Goal: Transaction & Acquisition: Purchase product/service

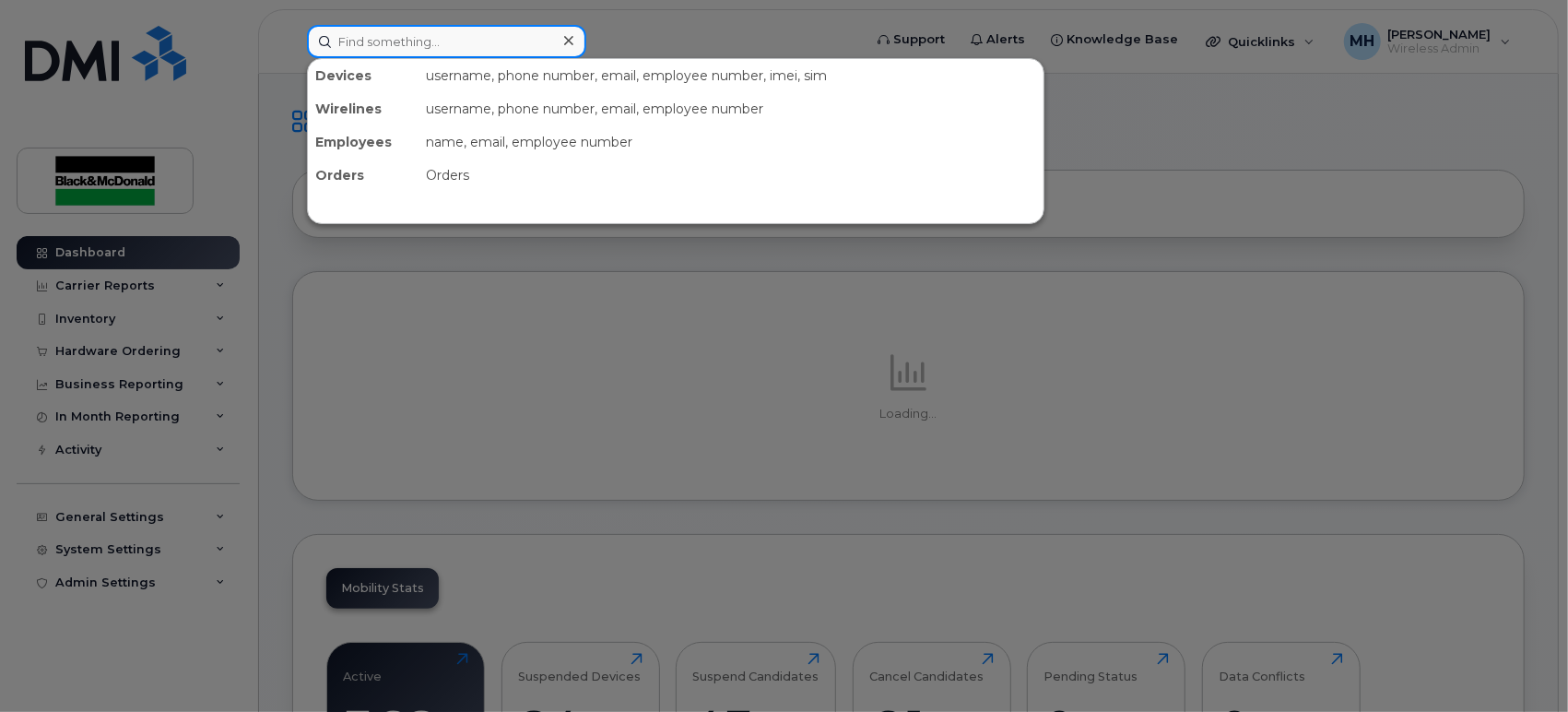
click at [445, 45] on input at bounding box center [446, 41] width 279 height 33
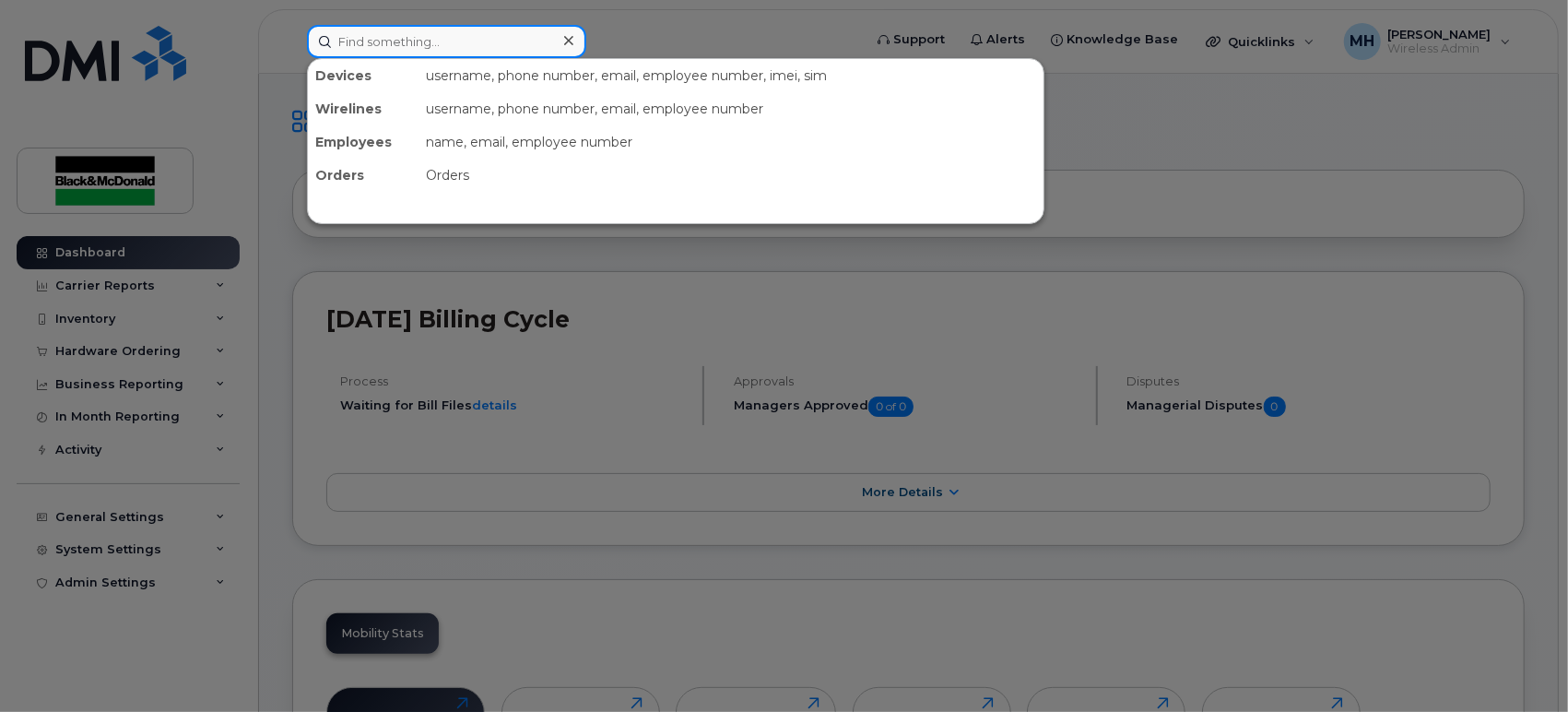
click at [445, 45] on input at bounding box center [446, 41] width 279 height 33
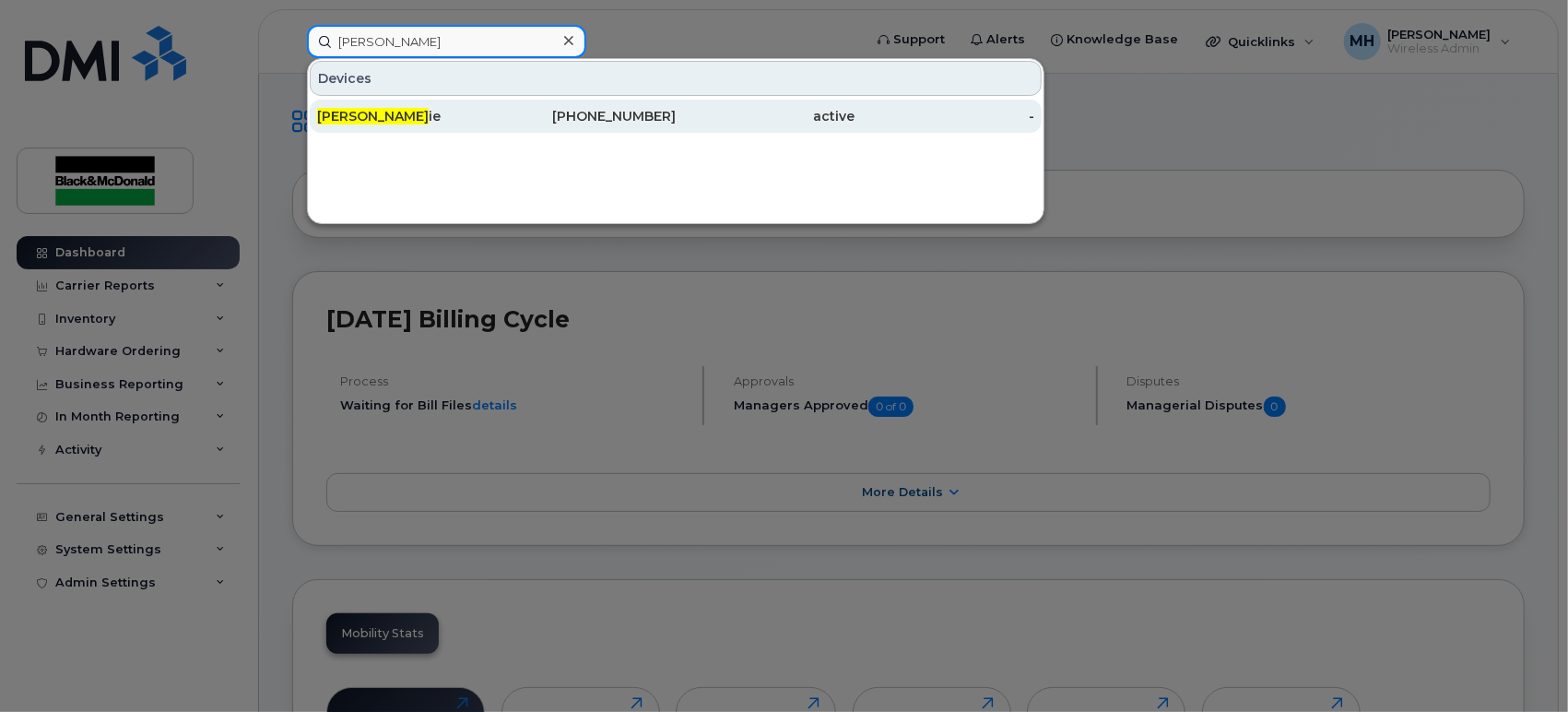
type input "luc lort"
click at [356, 115] on span "Luc Lort" at bounding box center [373, 116] width 112 height 16
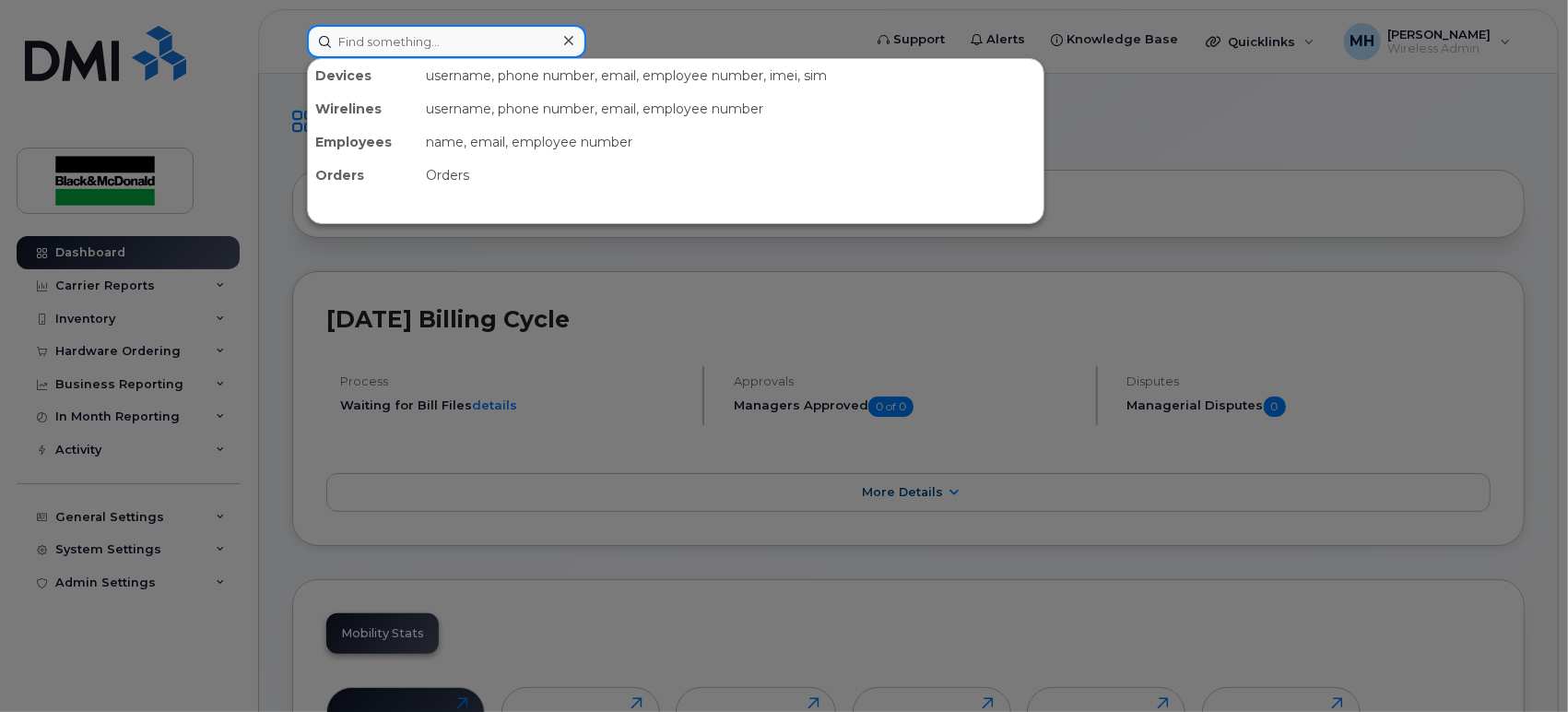
click at [451, 45] on input at bounding box center [446, 41] width 279 height 33
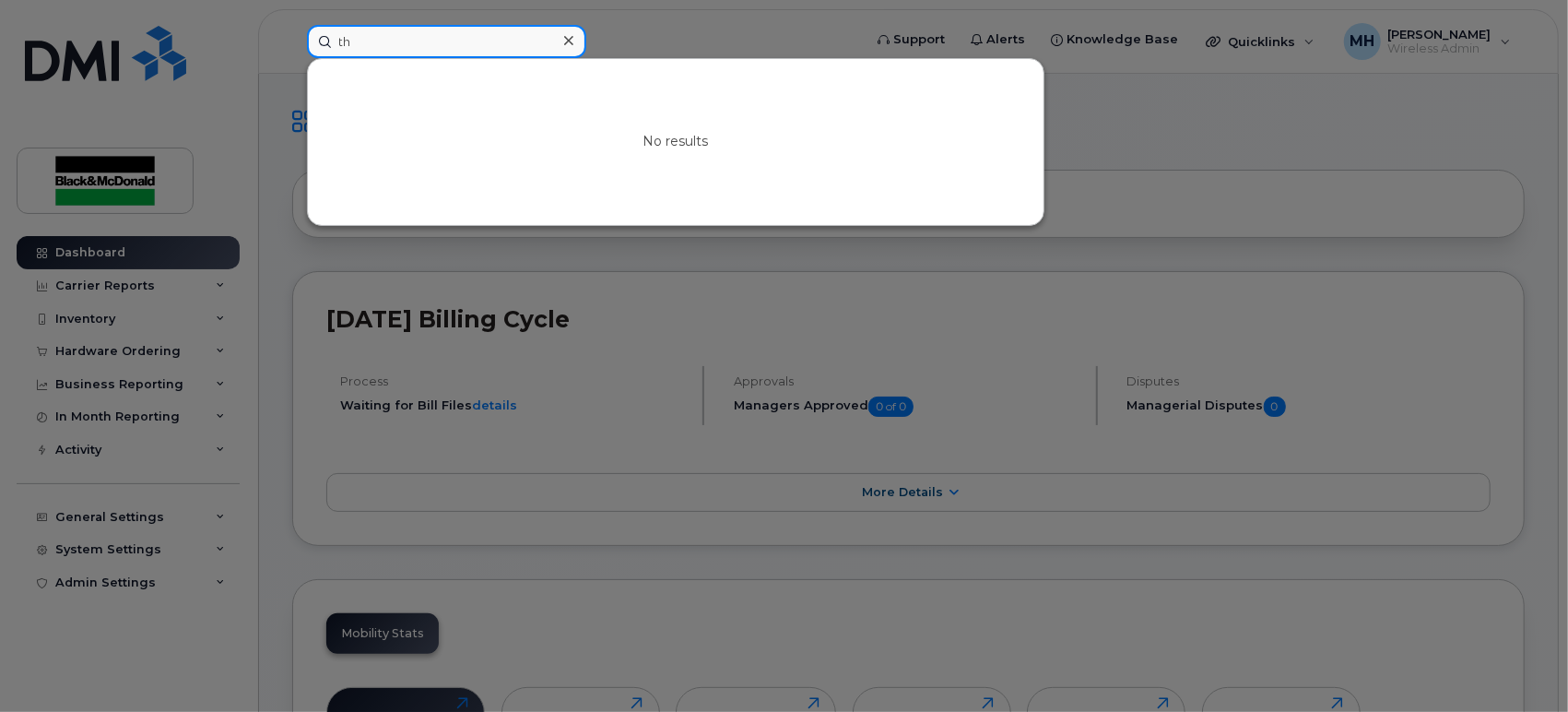
type input "t"
type input "h"
type input "s"
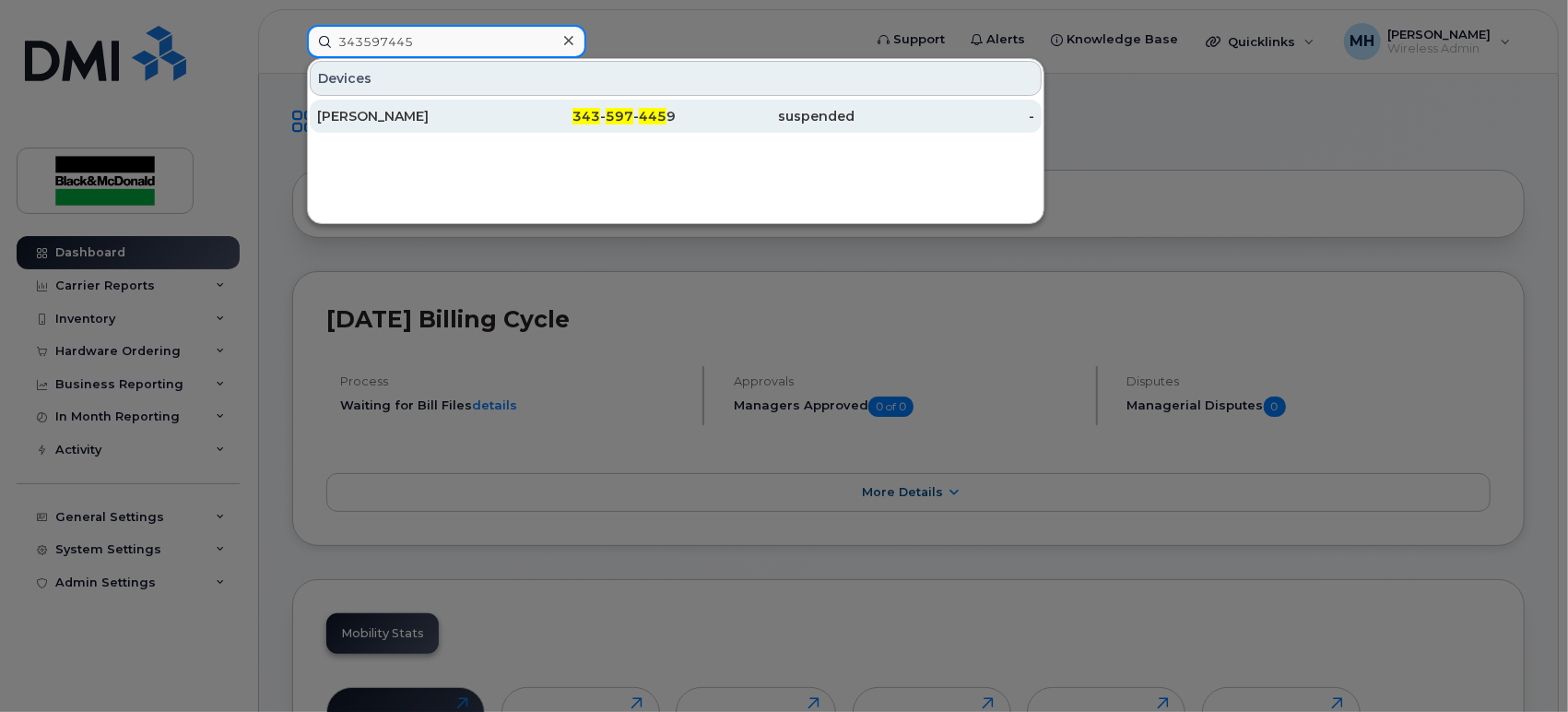
type input "343597445"
click at [376, 114] on div "Tyler Branston" at bounding box center [407, 116] width 180 height 18
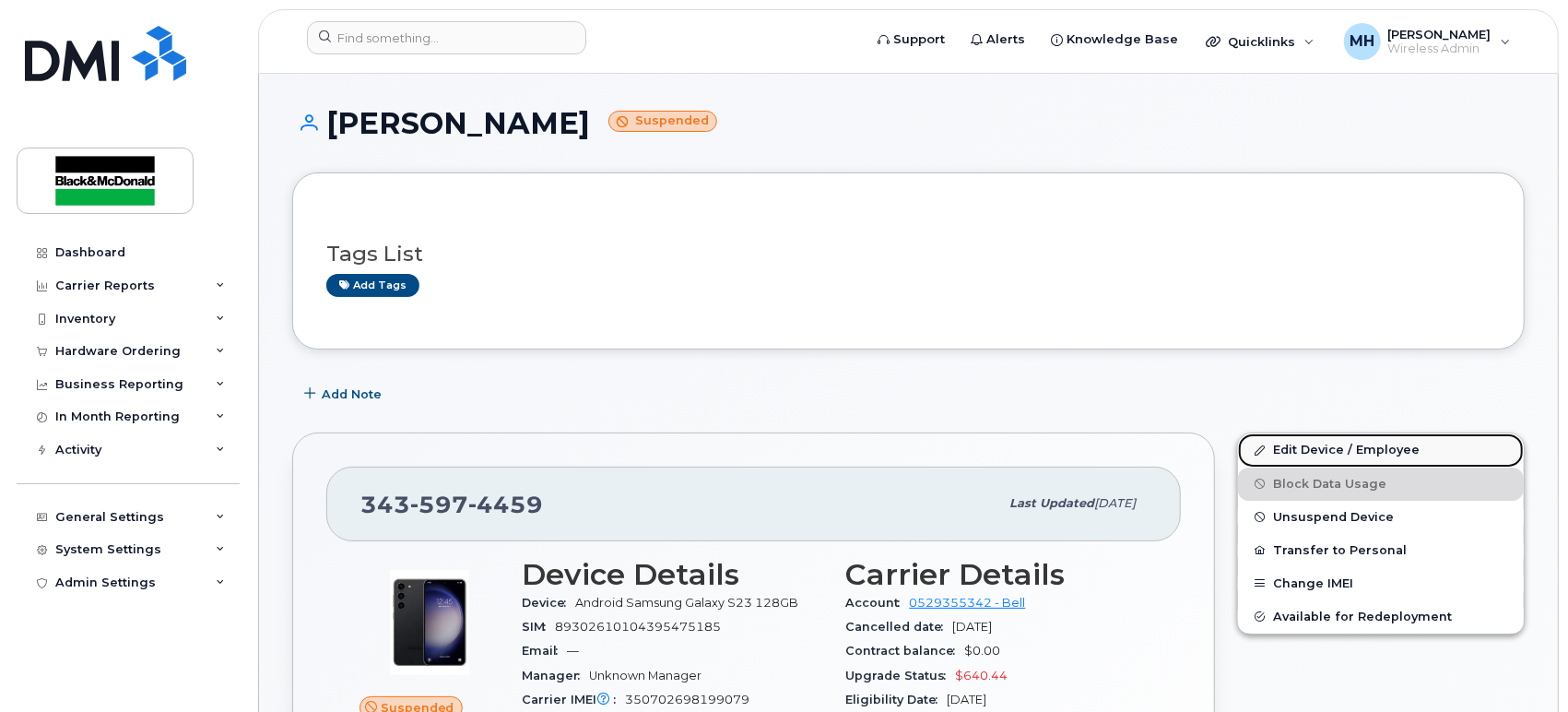
click at [1324, 451] on link "Edit Device / Employee" at bounding box center [1381, 449] width 286 height 33
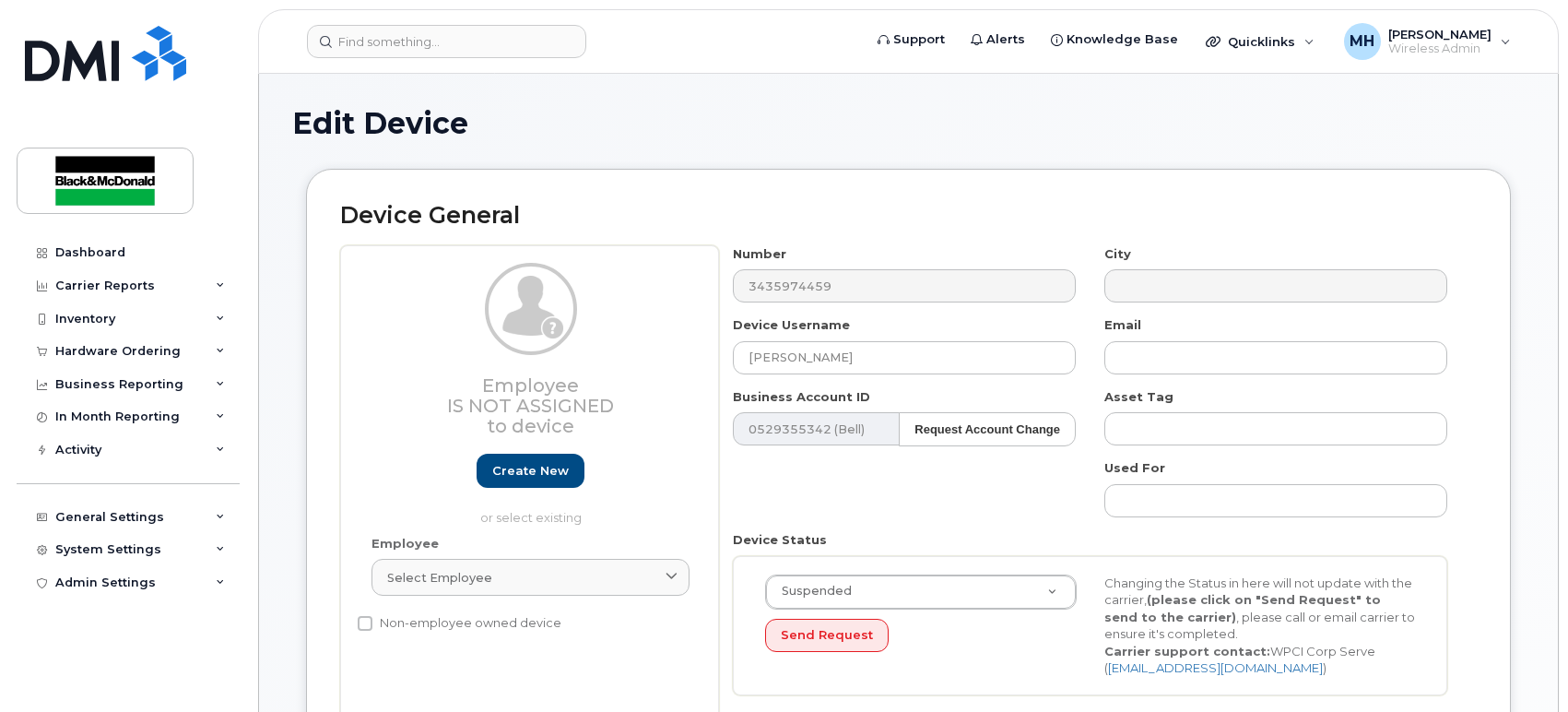
select select "9171643"
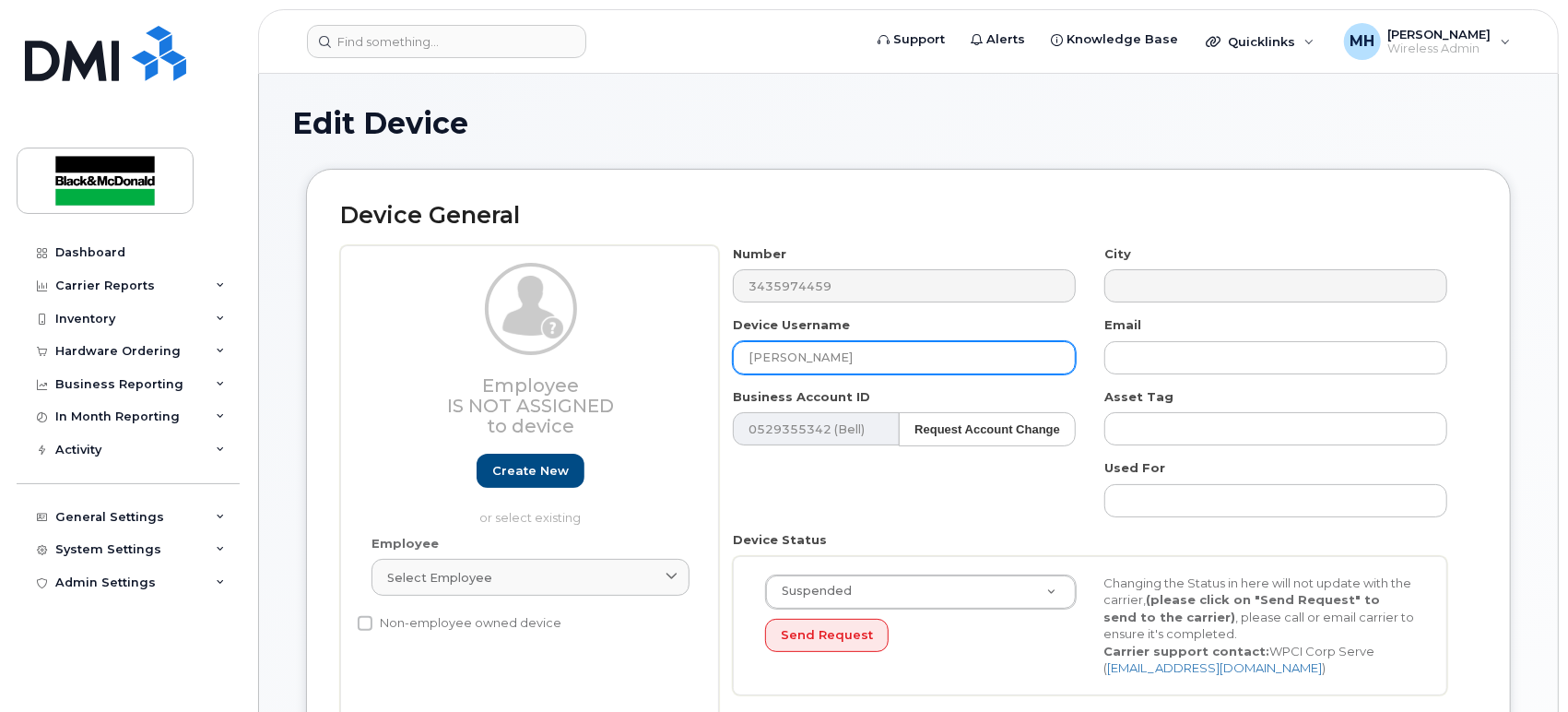
click at [858, 355] on input "[PERSON_NAME]" at bounding box center [904, 357] width 343 height 33
drag, startPoint x: 857, startPoint y: 357, endPoint x: 437, endPoint y: 284, distance: 426.3
click at [437, 284] on div "Employee Is not assigned to device Create new or select existing Employee Selec…" at bounding box center [909, 506] width 1137 height 520
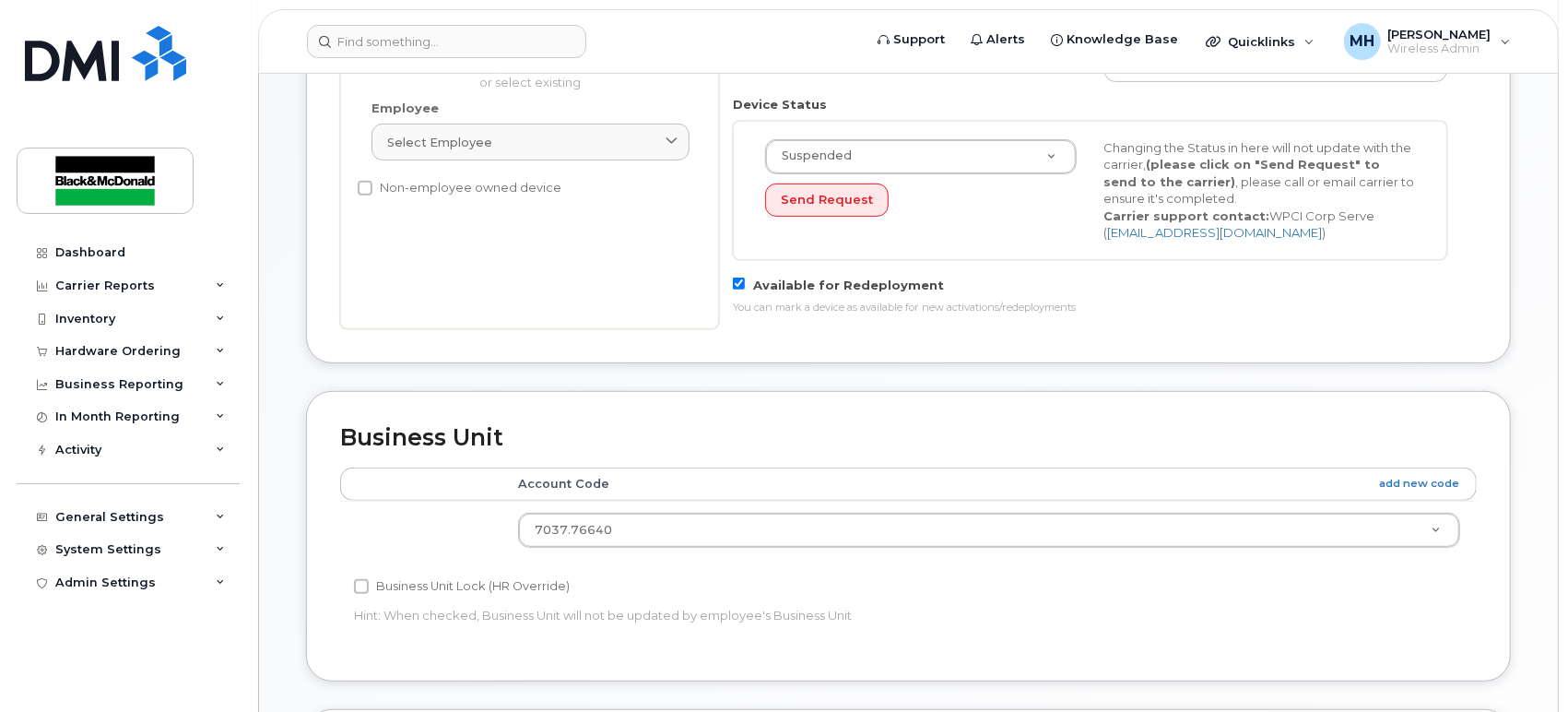
scroll to position [307, 0]
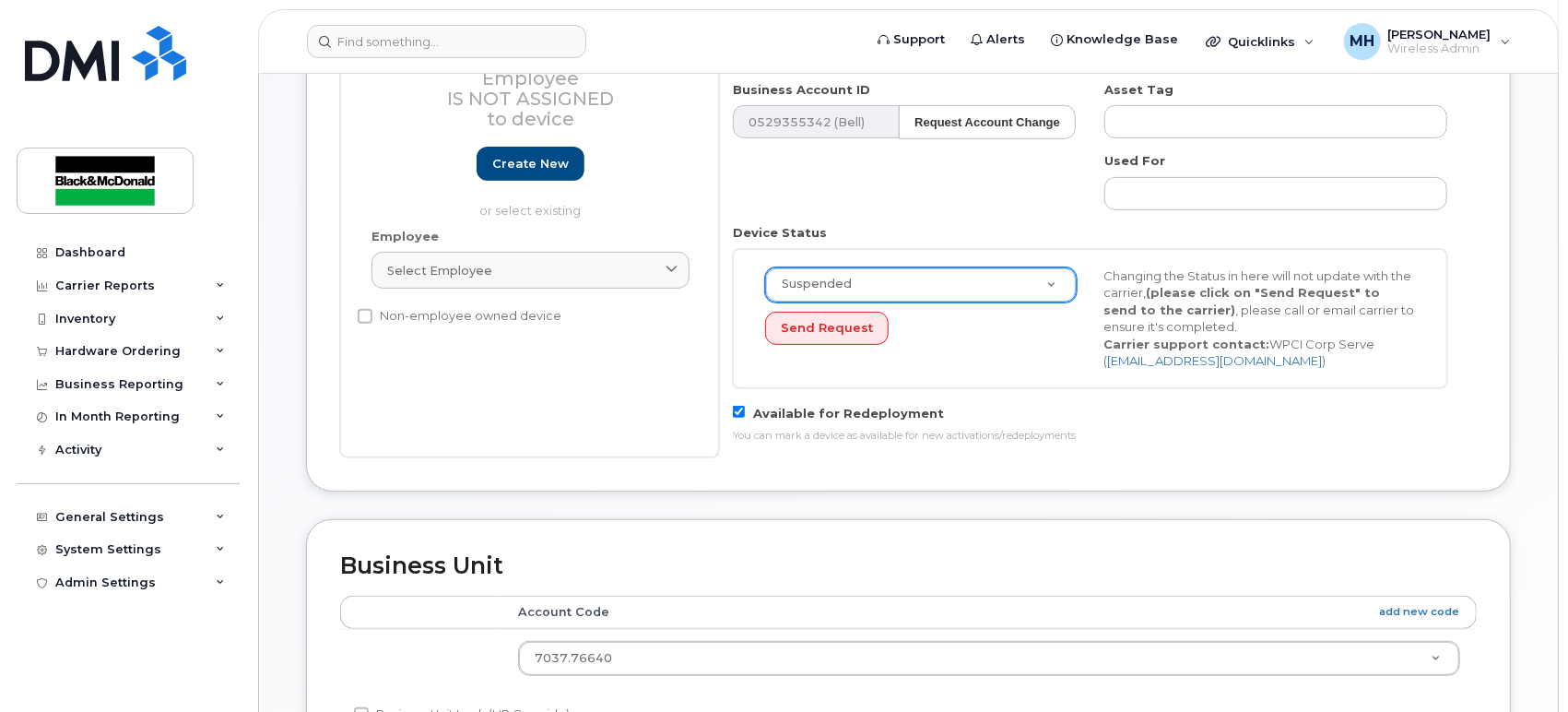
type input "Thomas Harding"
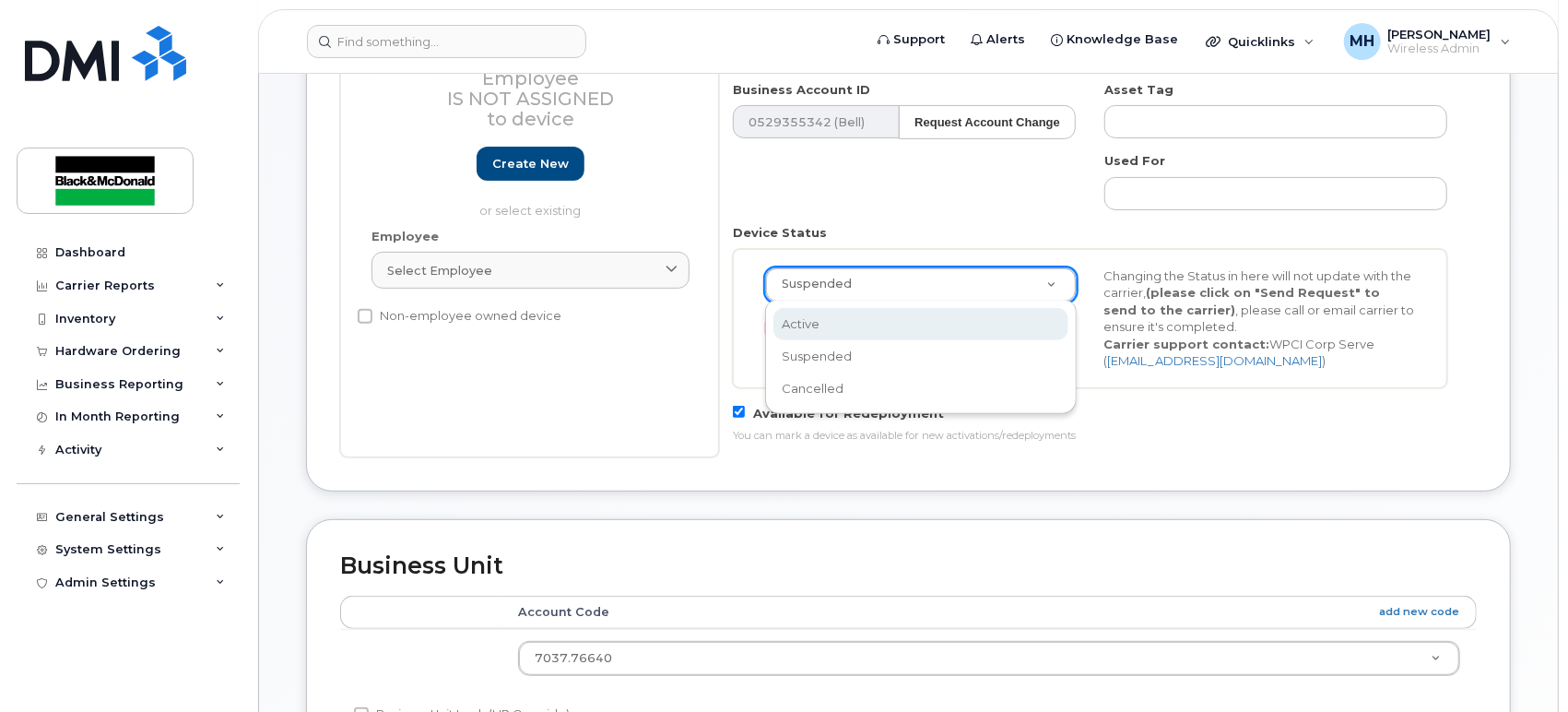
scroll to position [0, 6]
select select "active"
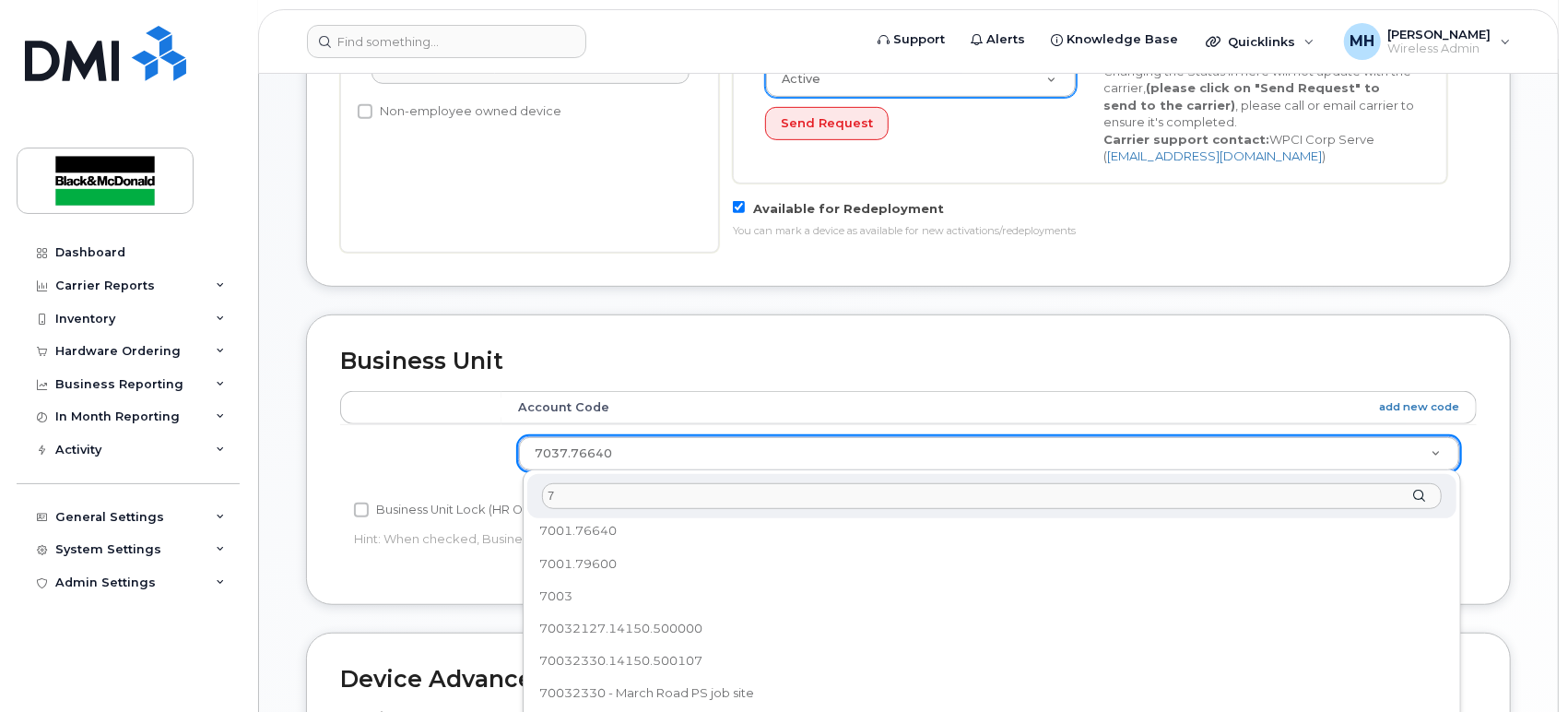
scroll to position [0, 0]
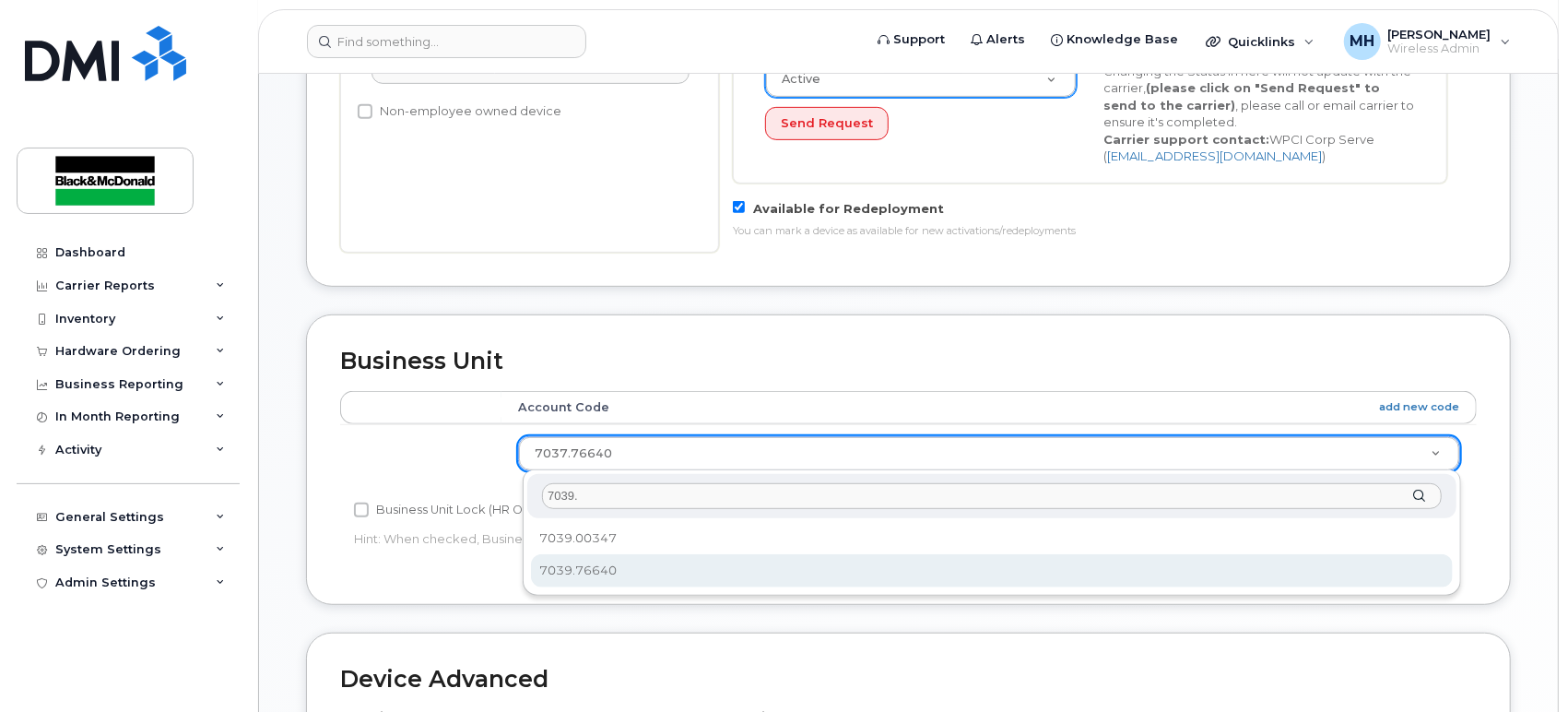
type input "7039."
select select "9824896"
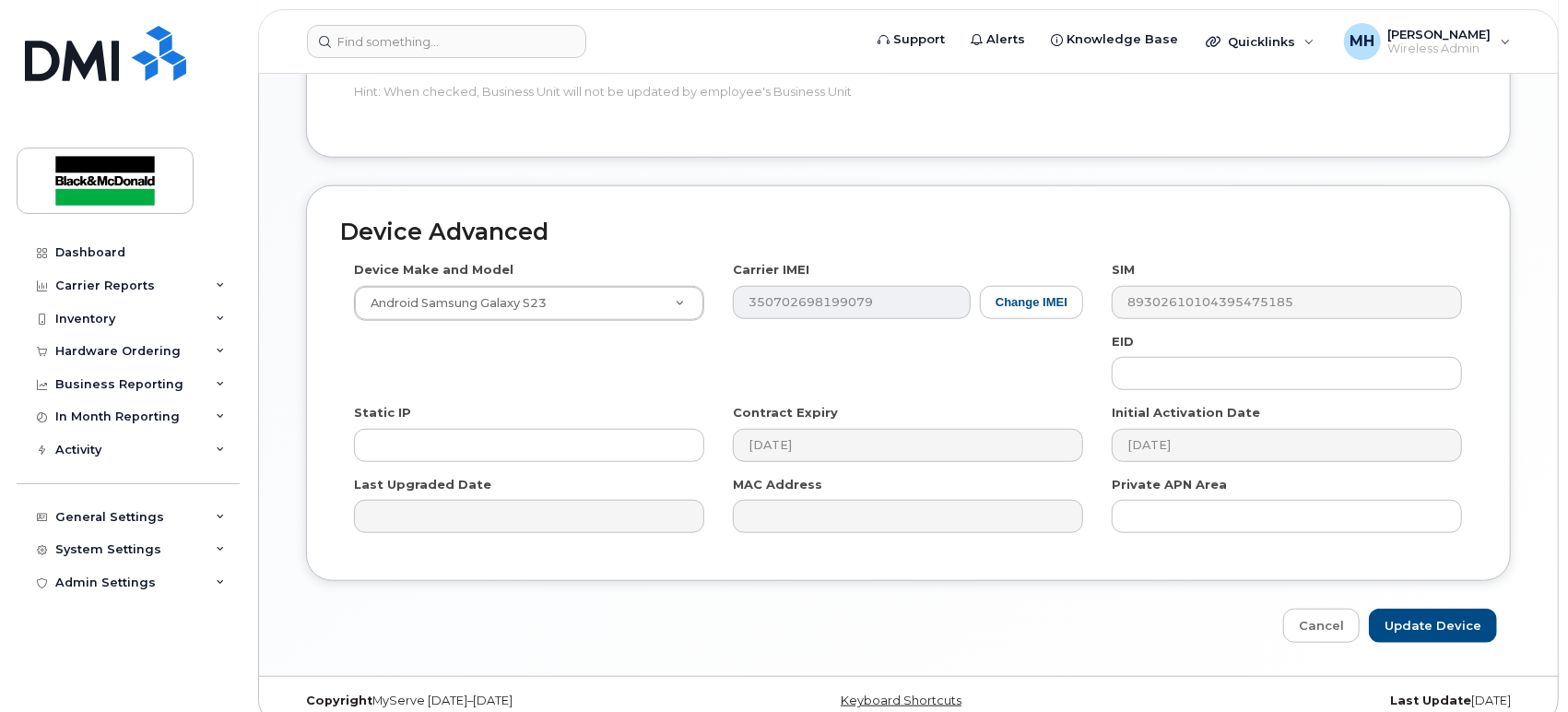
scroll to position [982, 0]
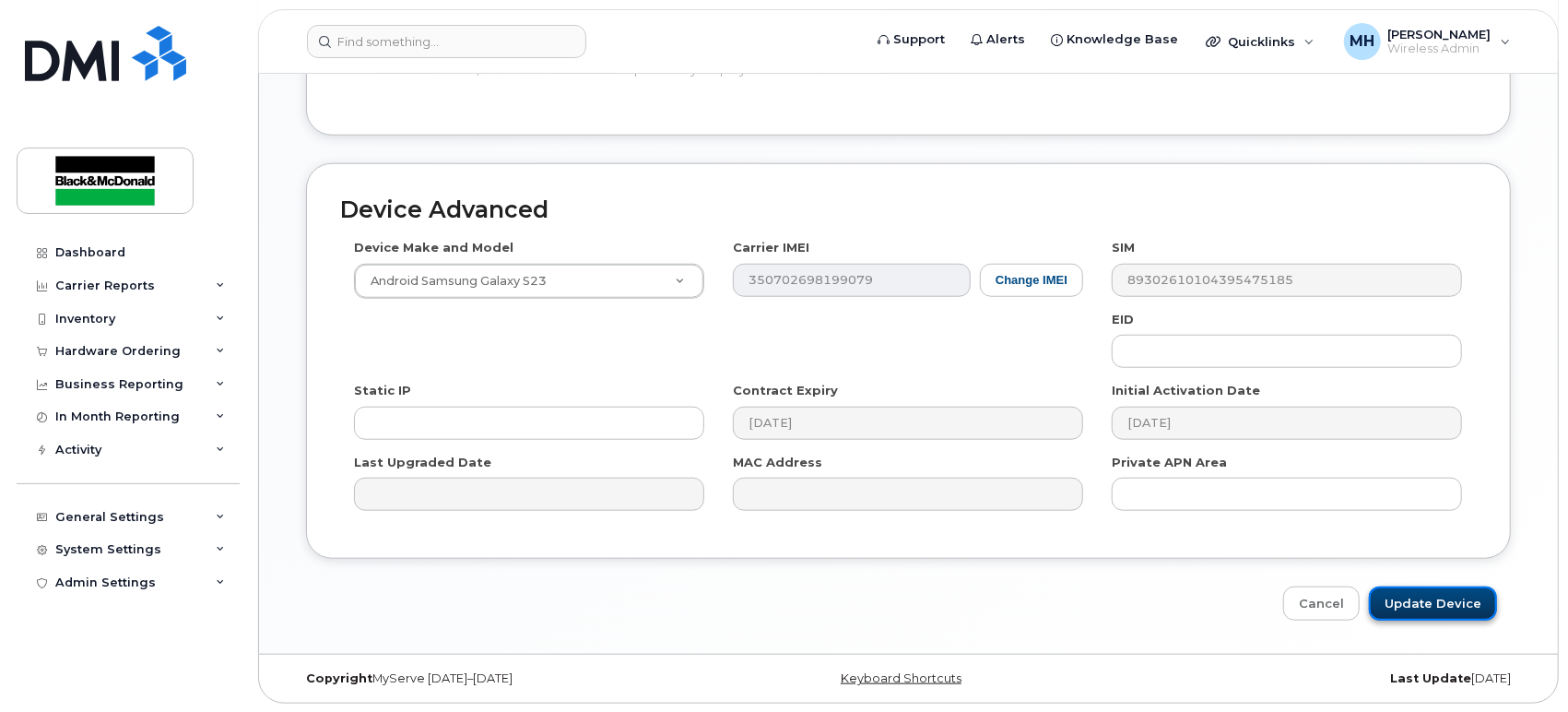
click at [1427, 597] on input "Update Device" at bounding box center [1433, 604] width 128 height 34
type input "Saving..."
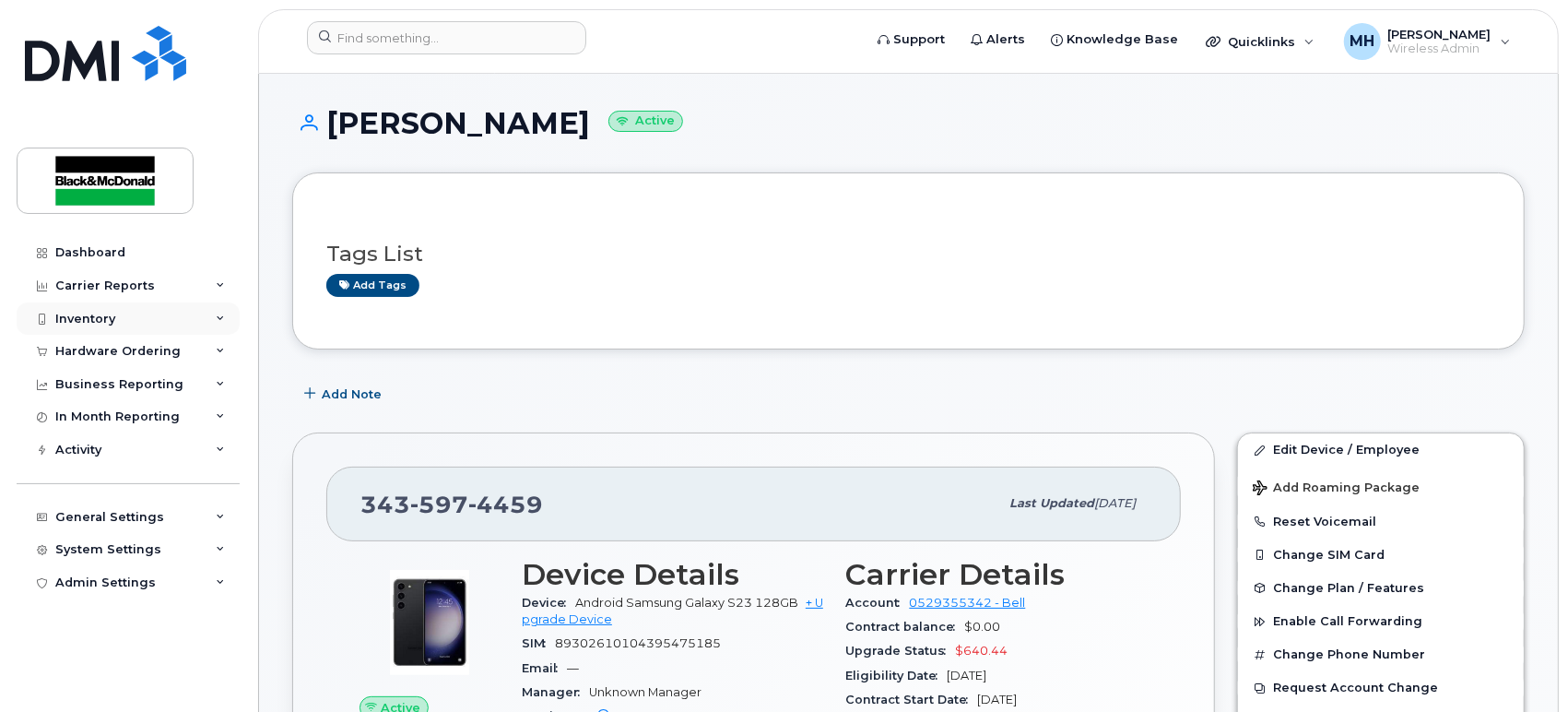
click at [85, 323] on div "Inventory" at bounding box center [85, 318] width 60 height 14
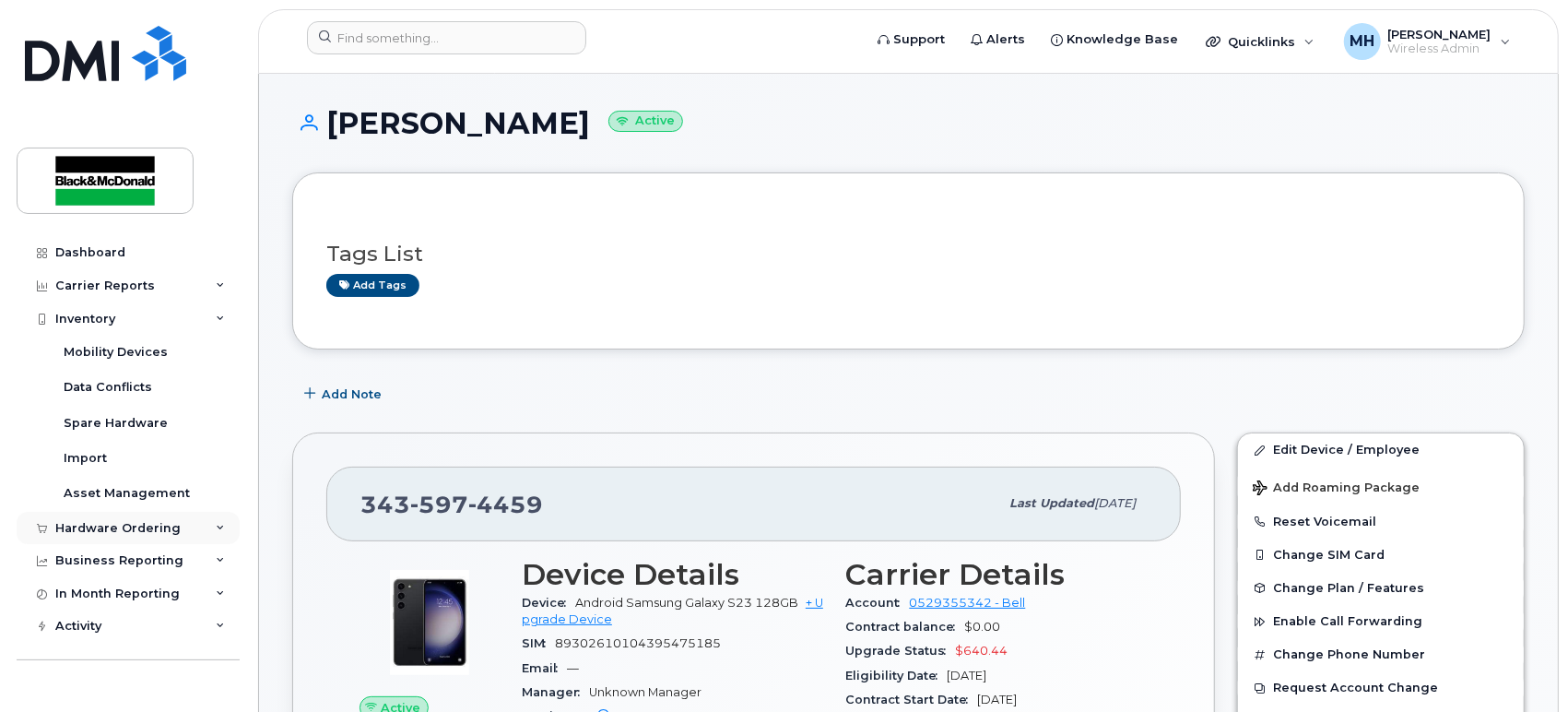
click at [82, 526] on div "Hardware Ordering" at bounding box center [118, 528] width 125 height 14
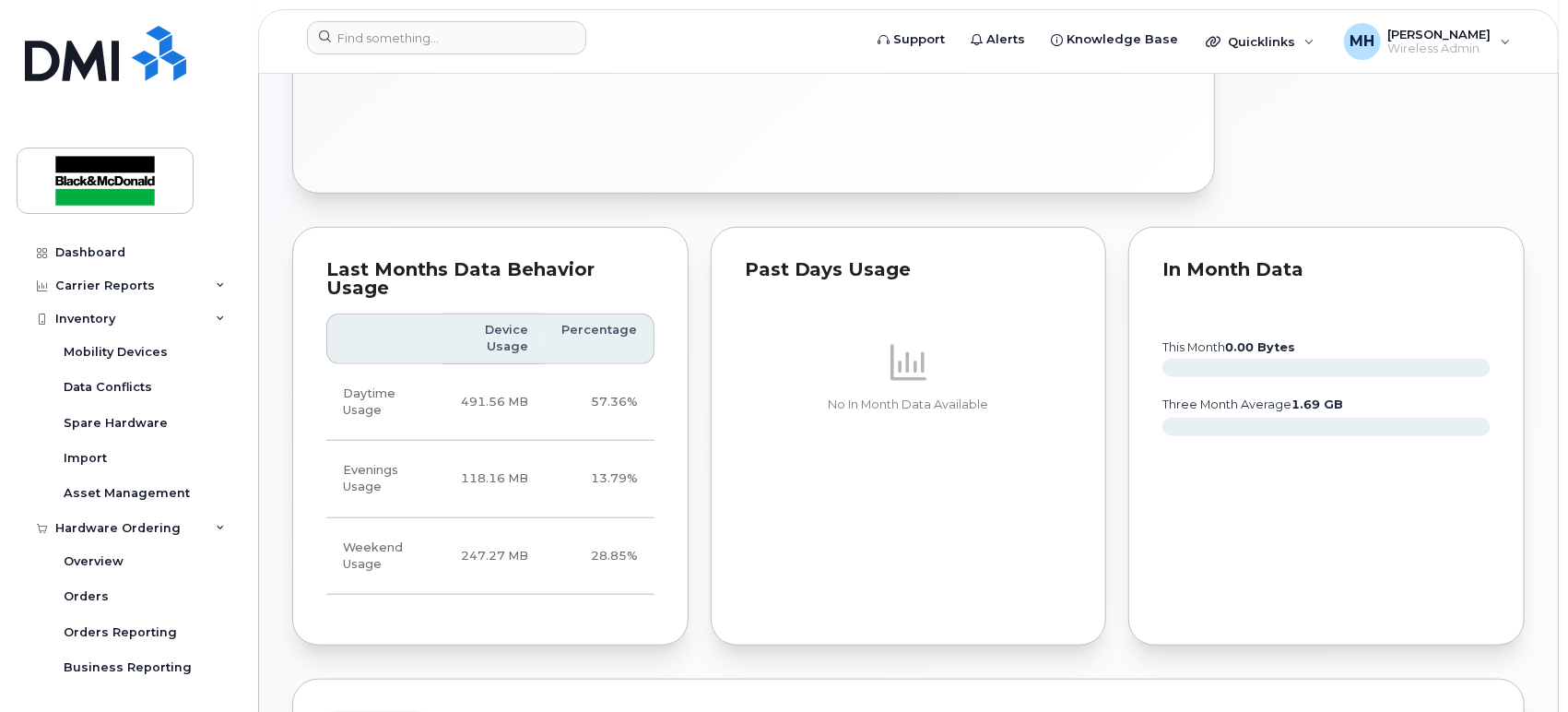
scroll to position [1025, 0]
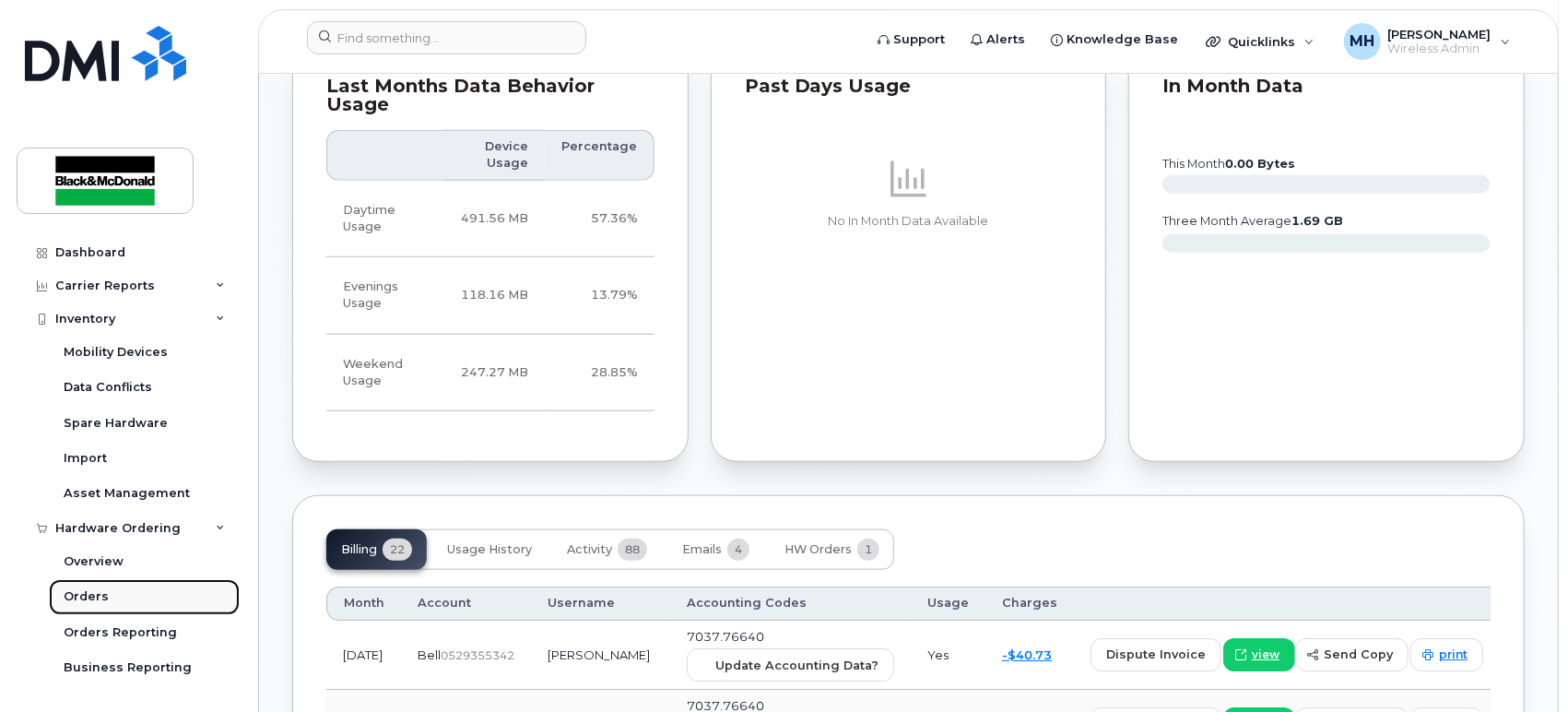
click at [87, 594] on div "Orders" at bounding box center [86, 596] width 45 height 16
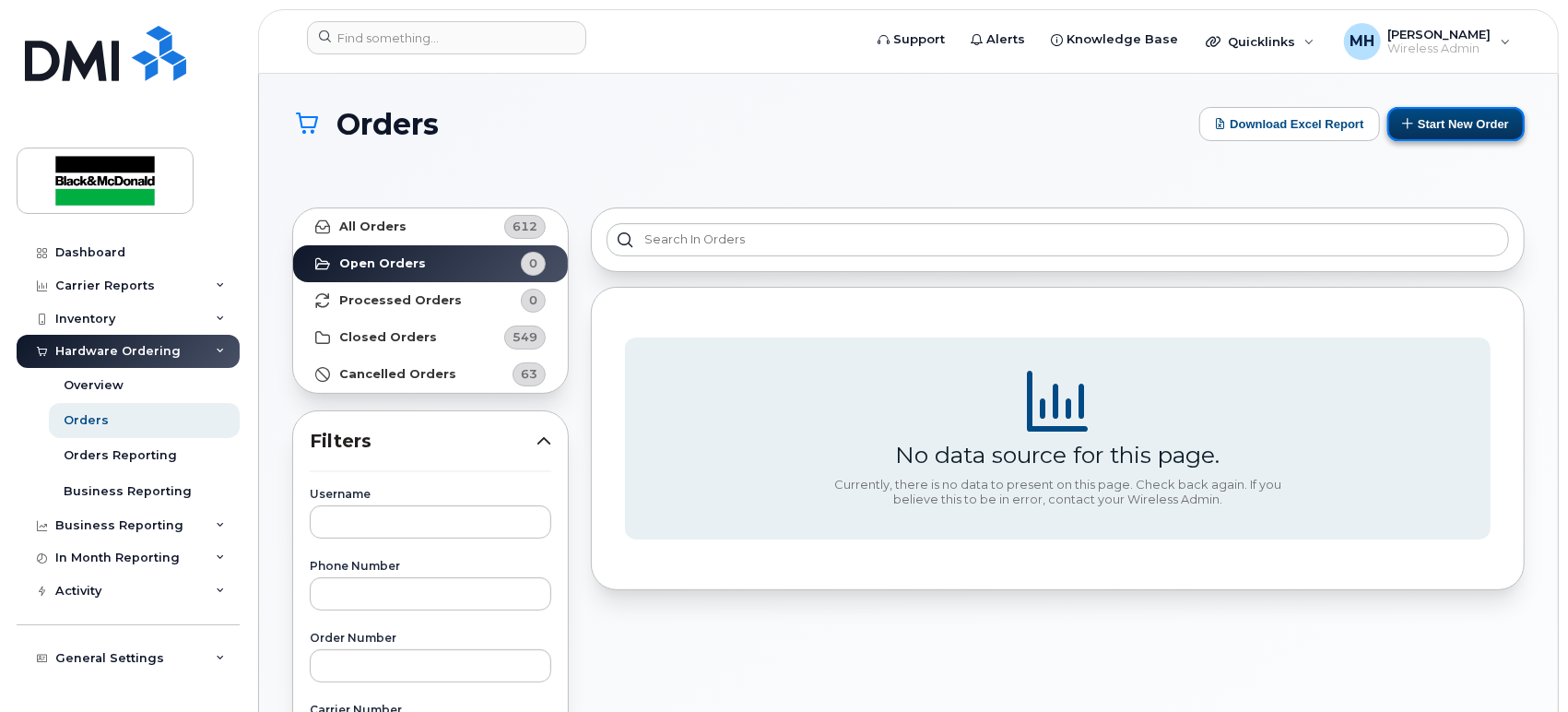
click at [1470, 132] on button "Start New Order" at bounding box center [1456, 124] width 138 height 34
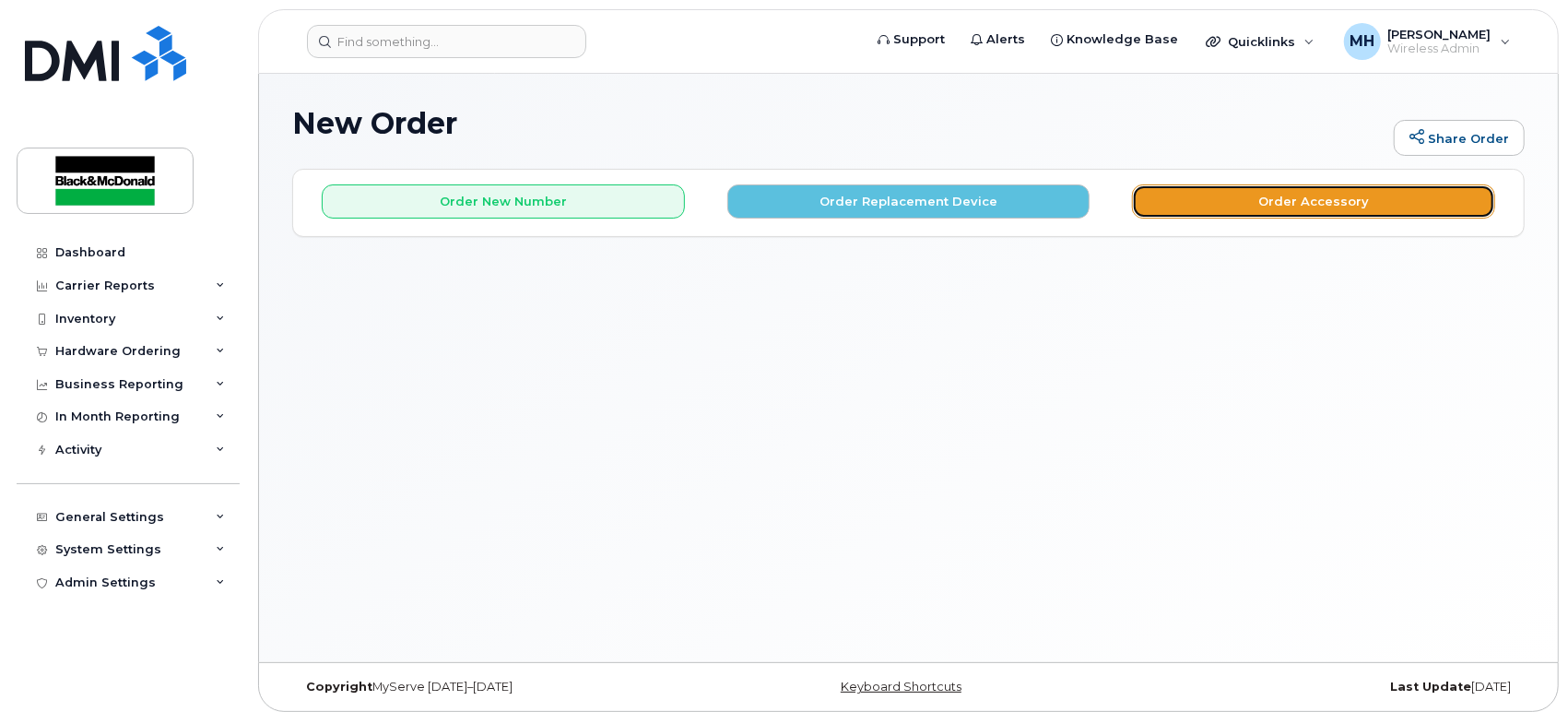
click at [1321, 202] on button "Order Accessory" at bounding box center [1314, 202] width 363 height 34
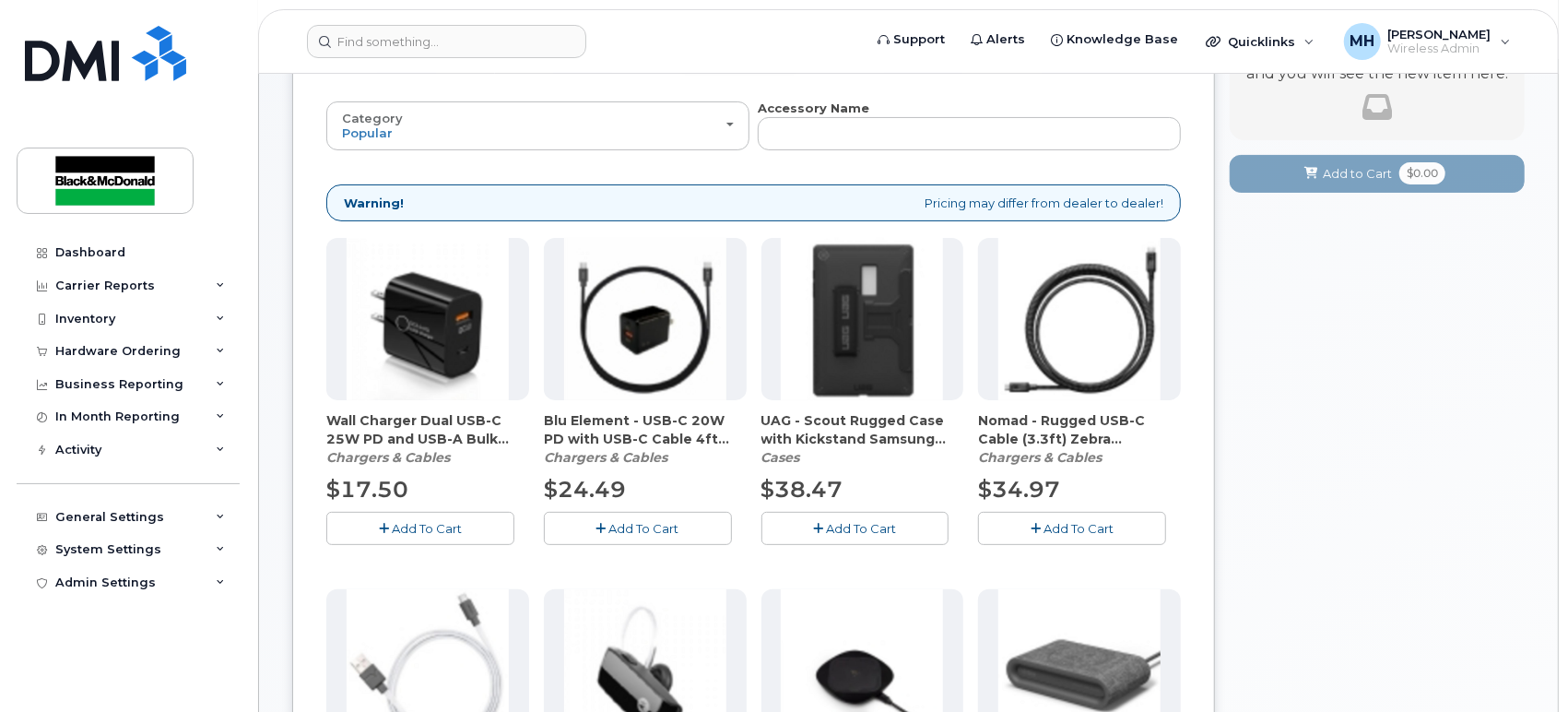
scroll to position [205, 0]
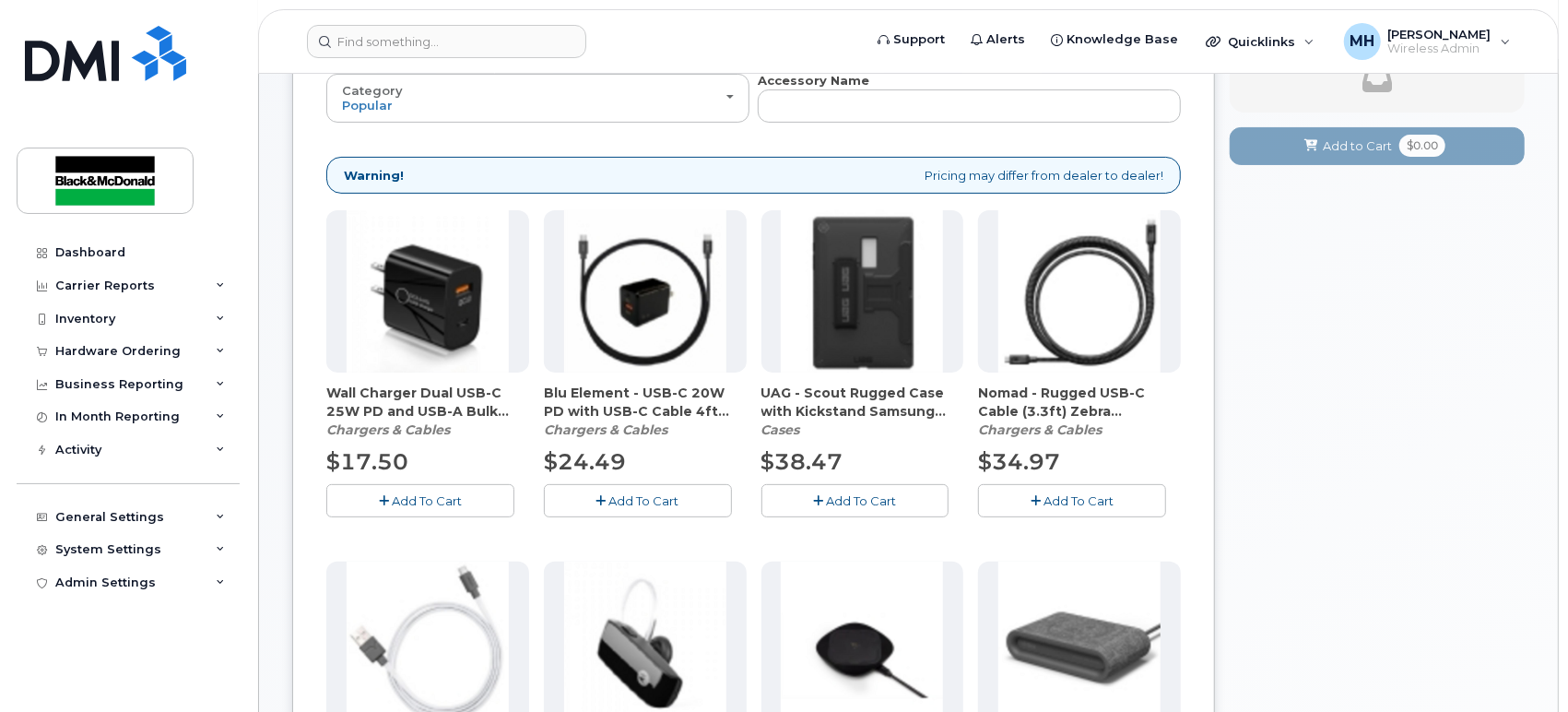
click at [653, 494] on span "Add To Cart" at bounding box center [644, 500] width 70 height 14
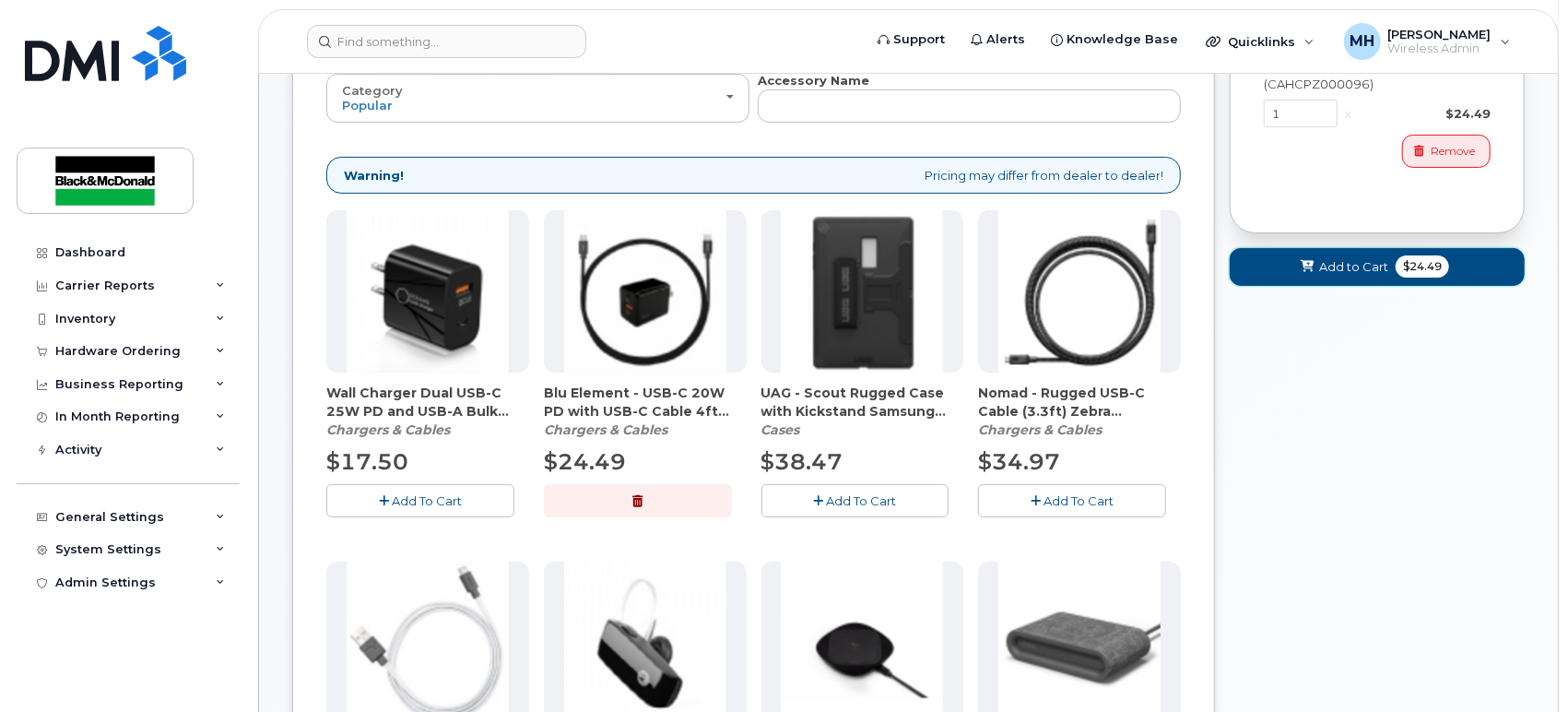
click at [1351, 266] on span "Add to Cart" at bounding box center [1354, 267] width 69 height 17
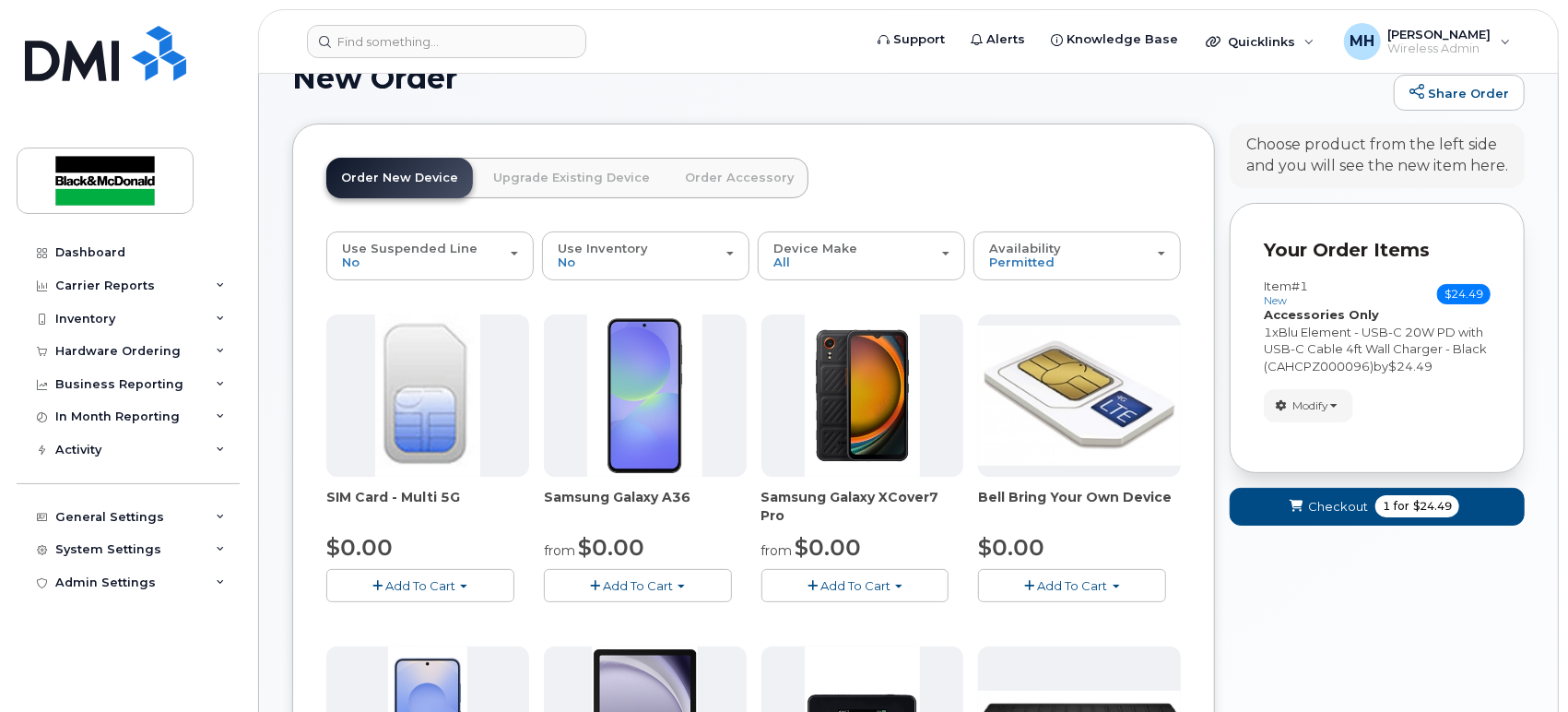
scroll to position [0, 0]
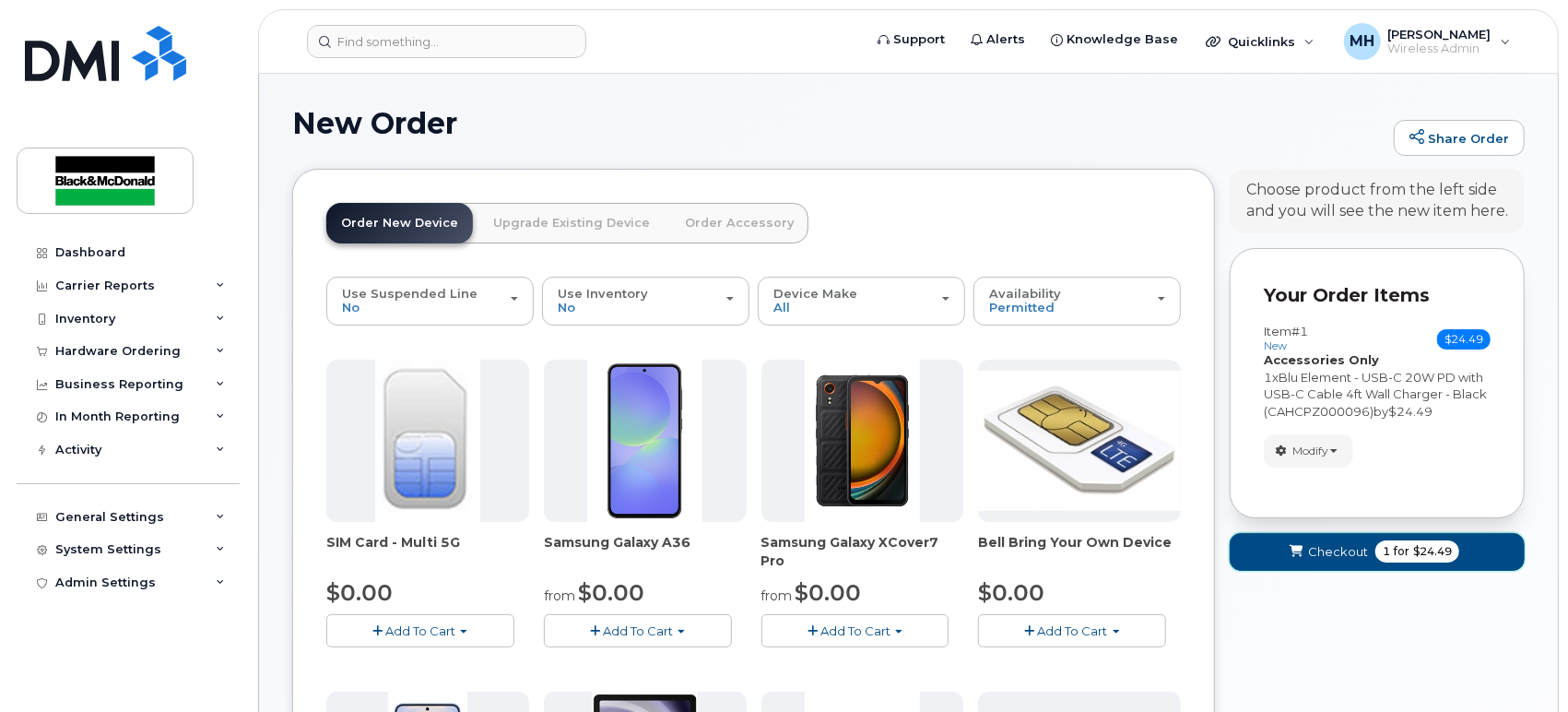
click at [1322, 550] on span "Checkout" at bounding box center [1338, 551] width 60 height 17
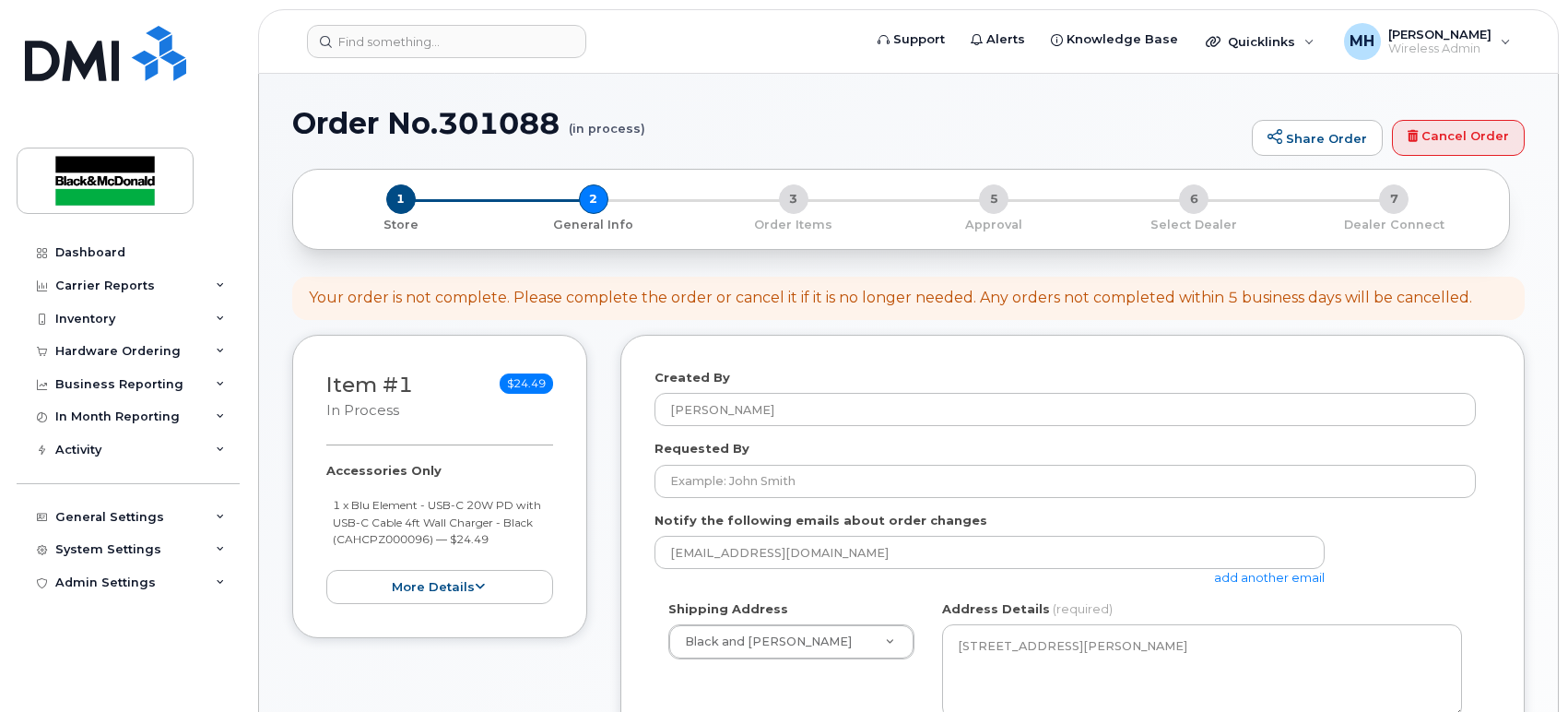
select select
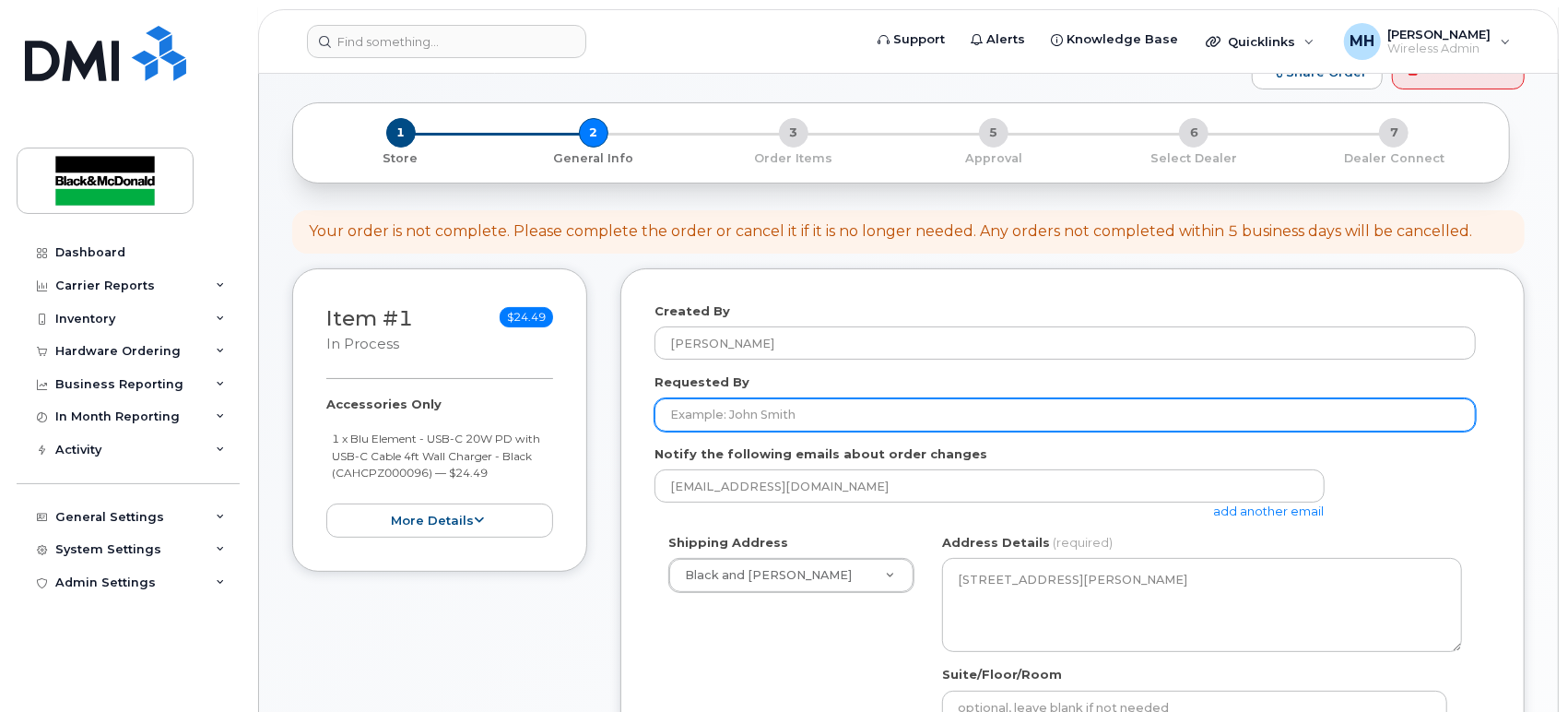
scroll to position [102, 0]
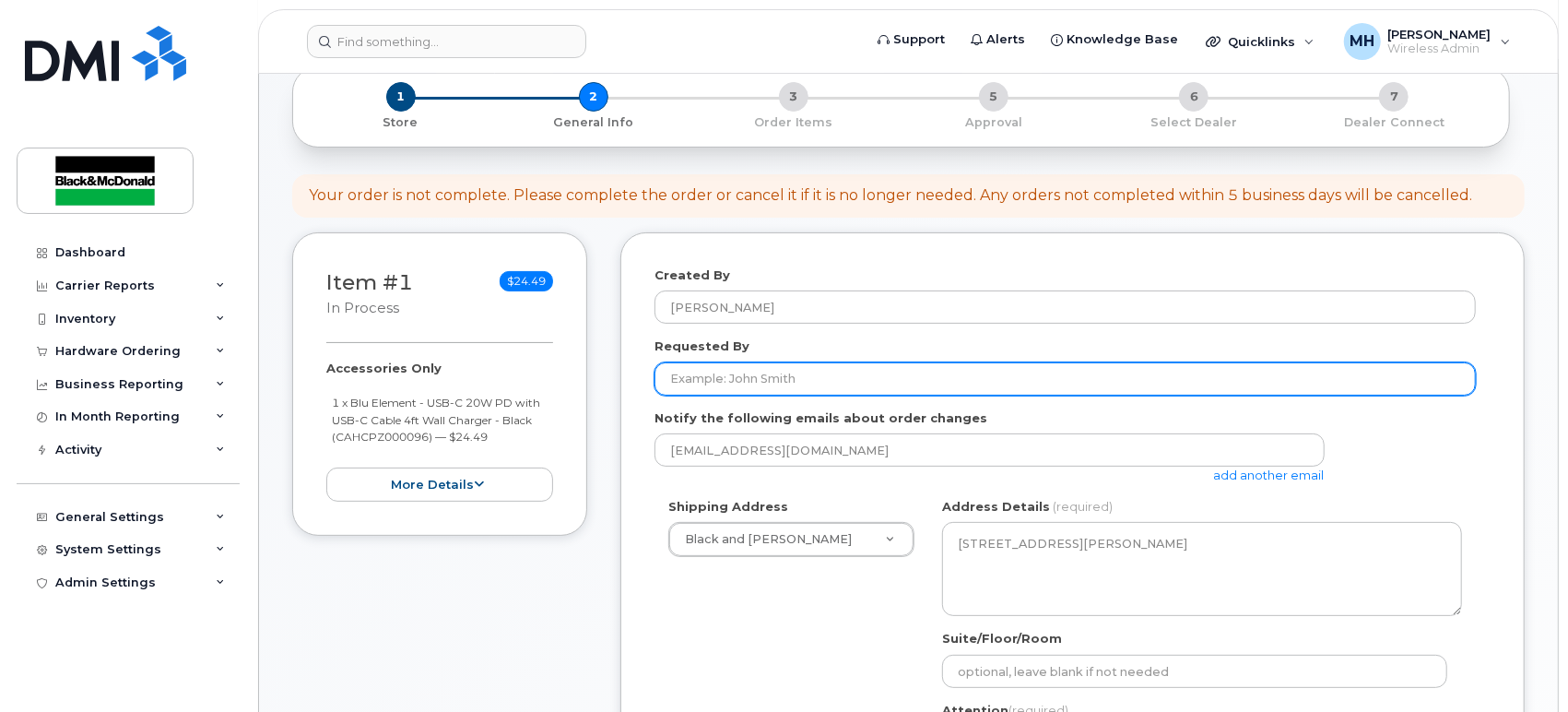
click at [819, 379] on input "Requested By" at bounding box center [1065, 378] width 822 height 33
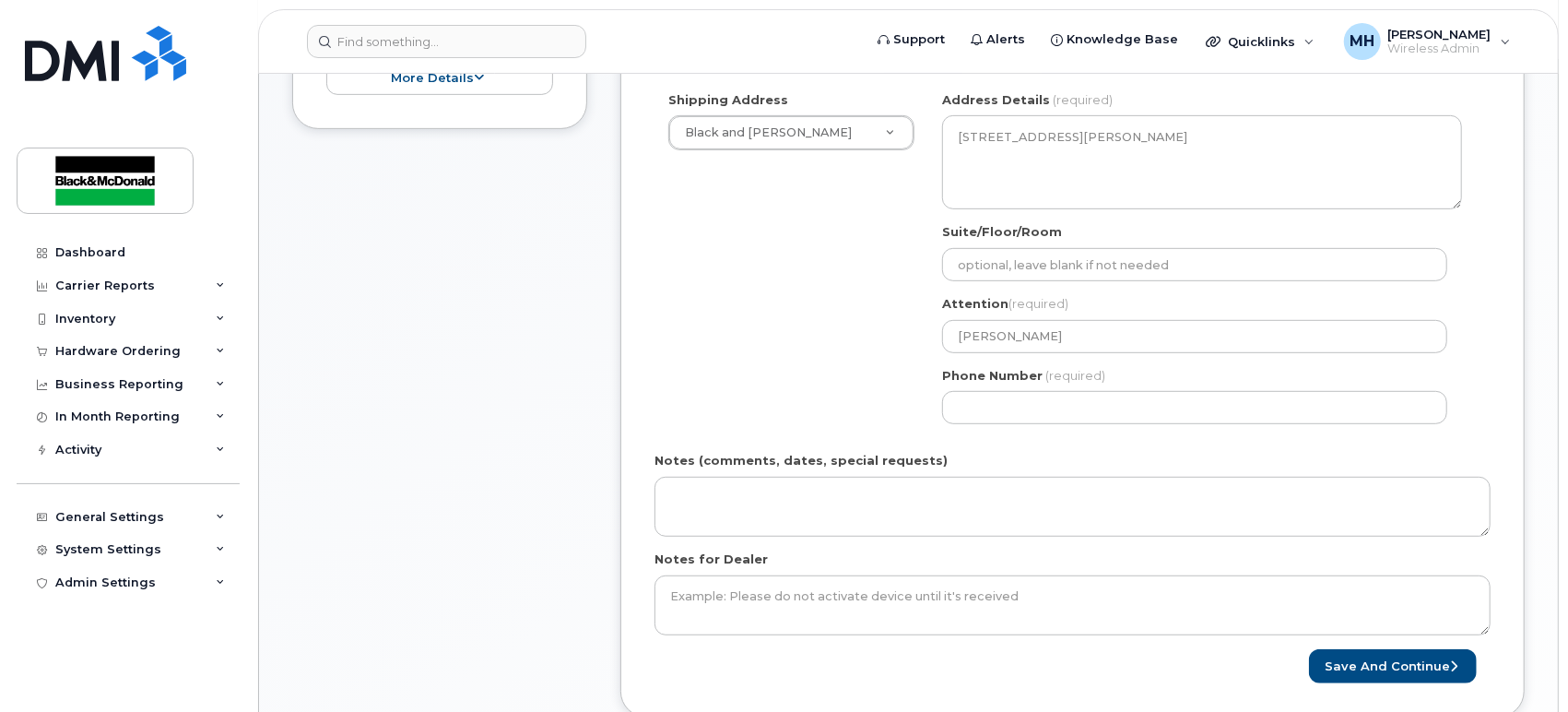
scroll to position [511, 0]
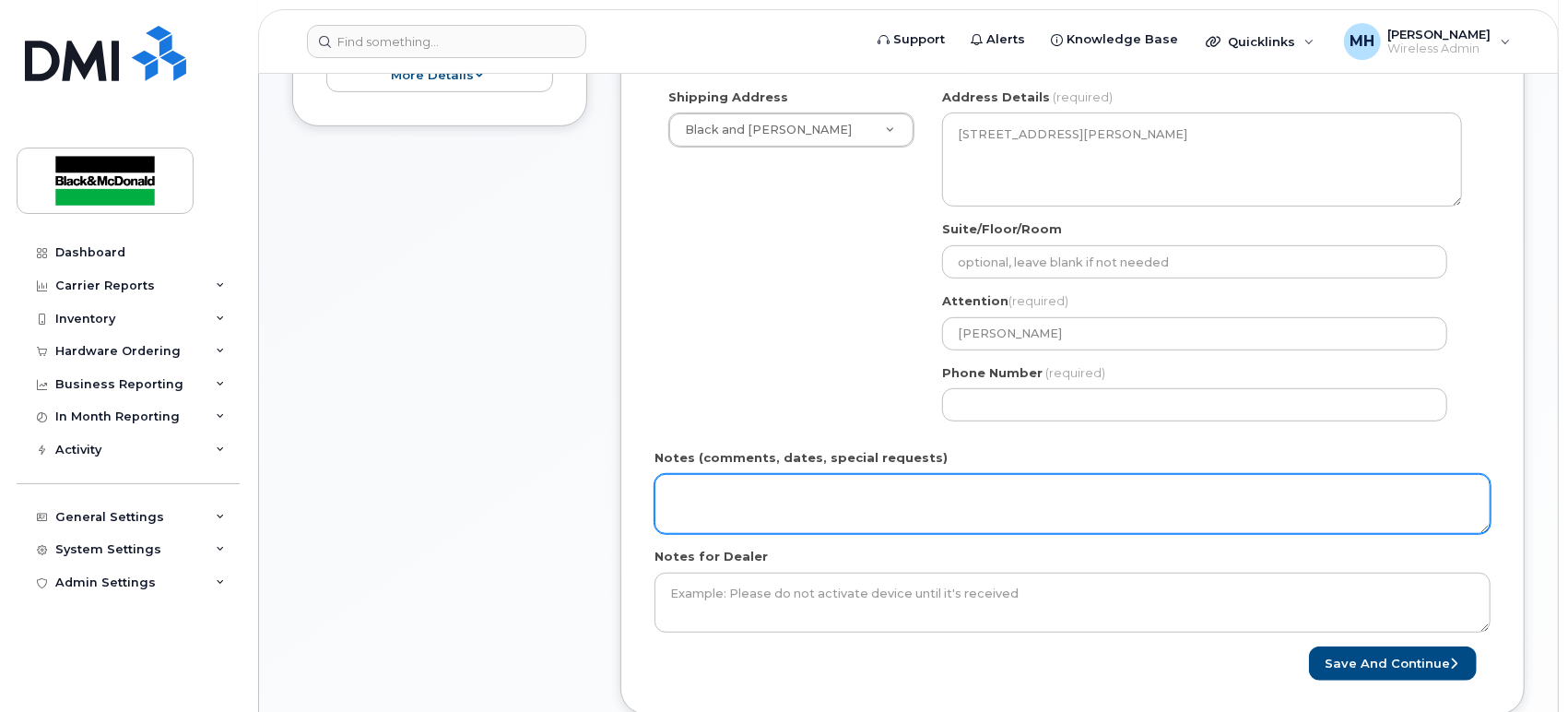
click at [703, 501] on textarea "Notes (comments, dates, special requests)" at bounding box center [1072, 505] width 836 height 61
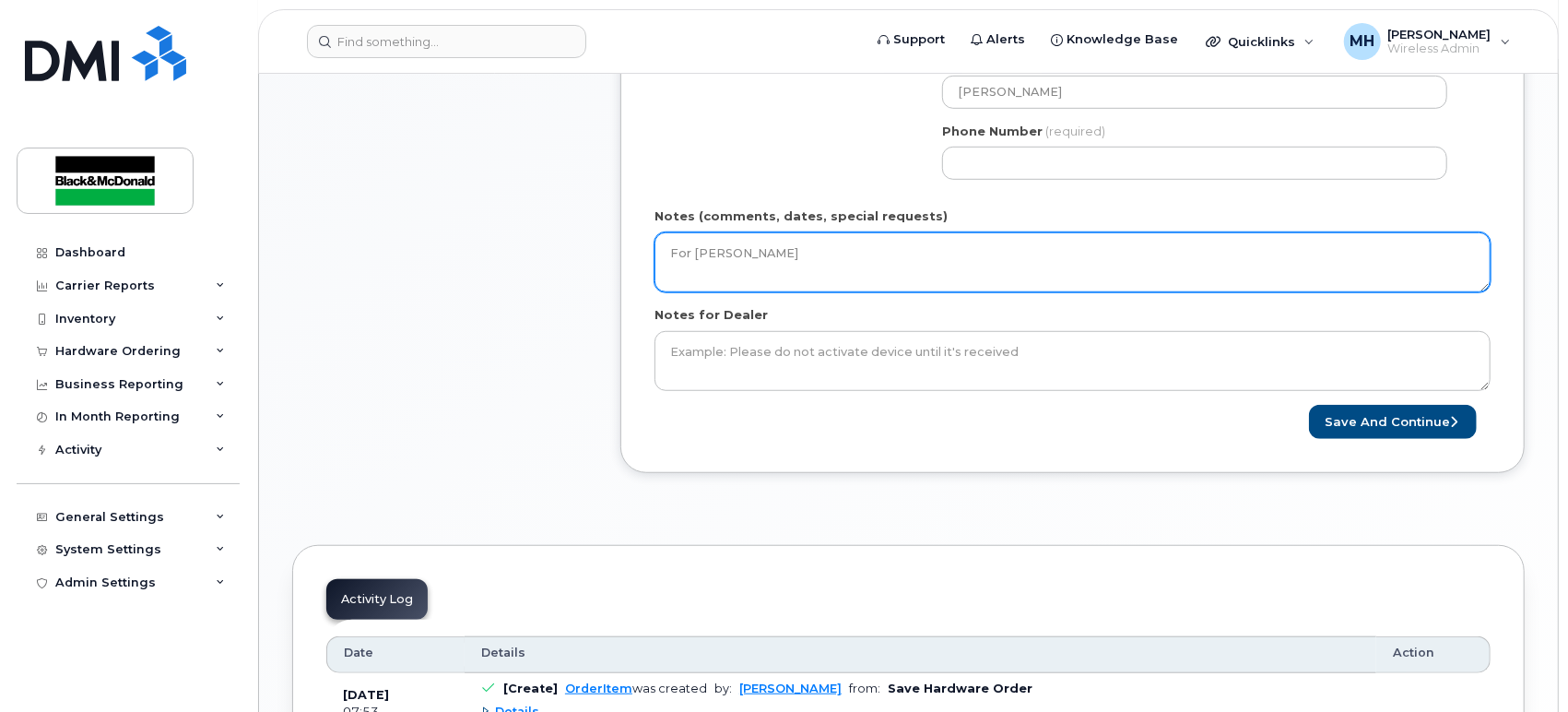
scroll to position [819, 0]
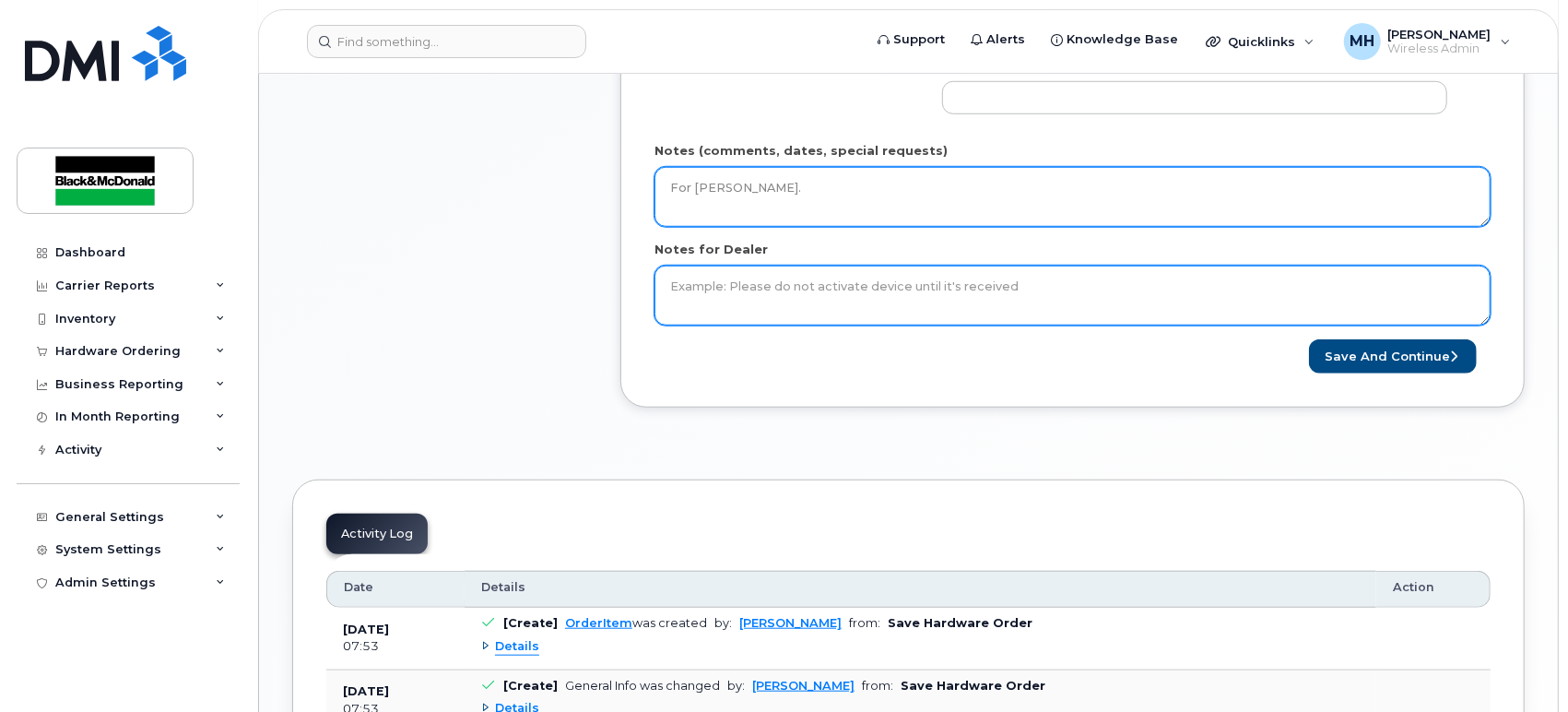
type textarea "For [PERSON_NAME]."
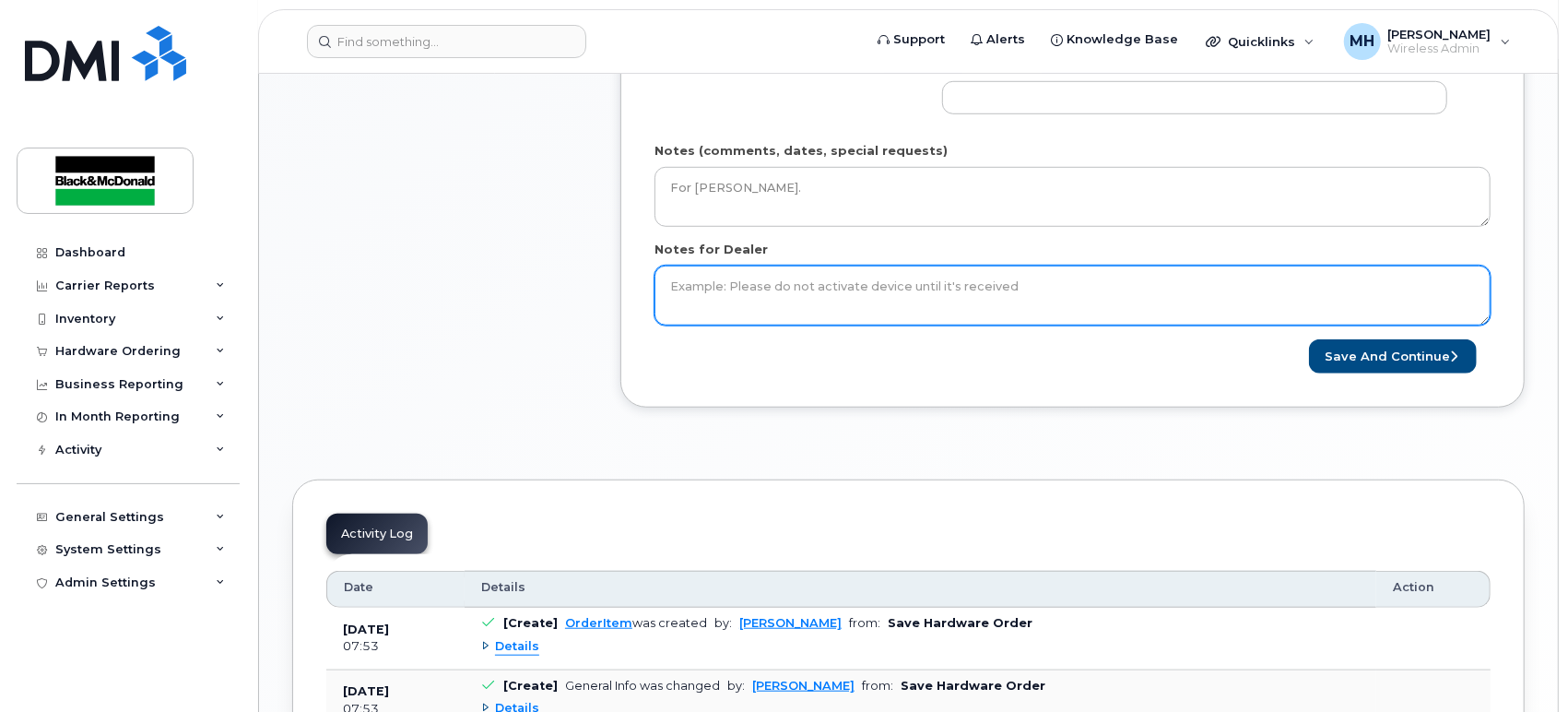
click at [900, 291] on textarea "Notes for Dealer" at bounding box center [1072, 296] width 836 height 61
drag, startPoint x: 749, startPoint y: 280, endPoint x: 730, endPoint y: 303, distance: 29.8
click at [730, 303] on textarea "Employee starying on Monday September 22, 2025. Please ship as soon as possible." at bounding box center [1072, 296] width 836 height 61
click at [767, 287] on textarea "Employee starying on Monday September 22, 2025. Please ship as soon as possible." at bounding box center [1072, 296] width 836 height 61
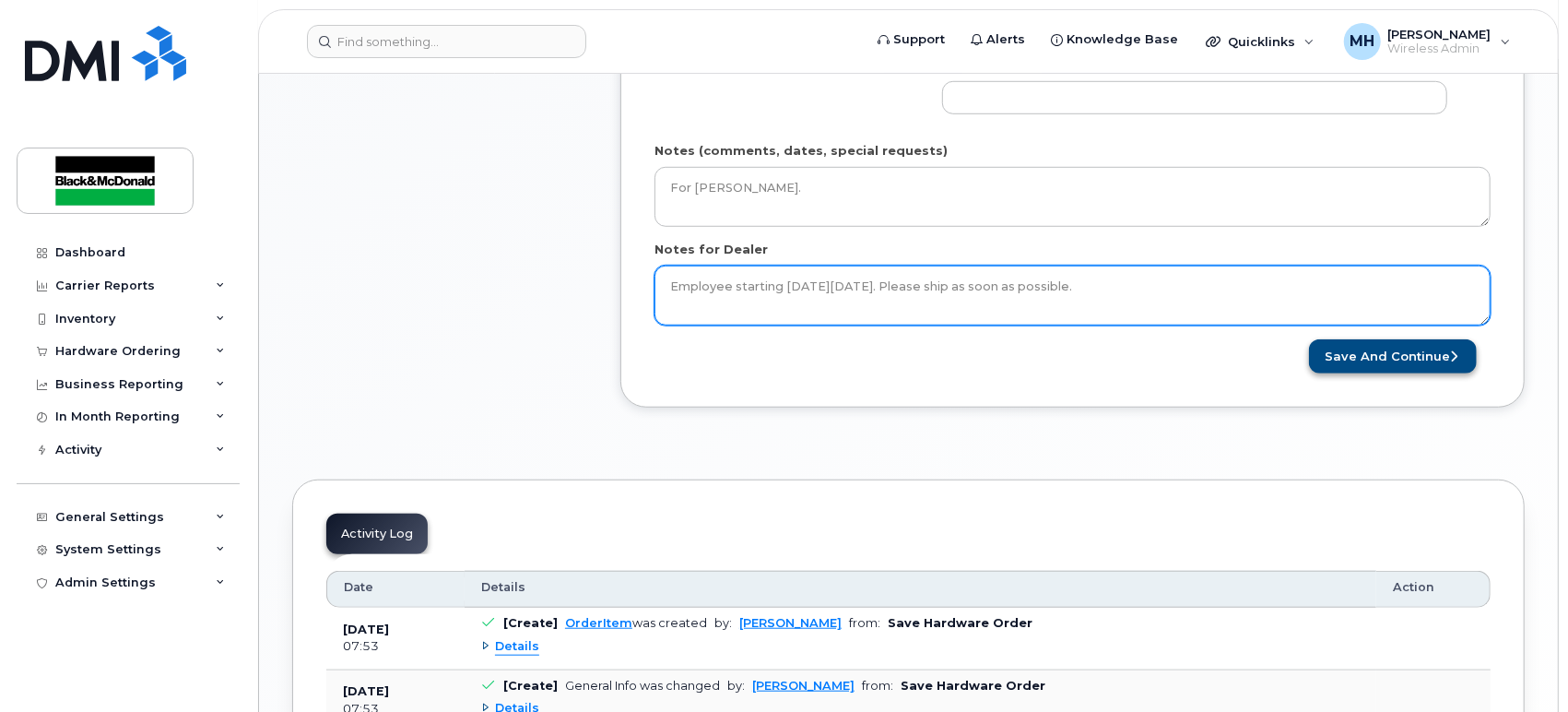
type textarea "Employee starting on Monday September 22, 2025. Please ship as soon as possible."
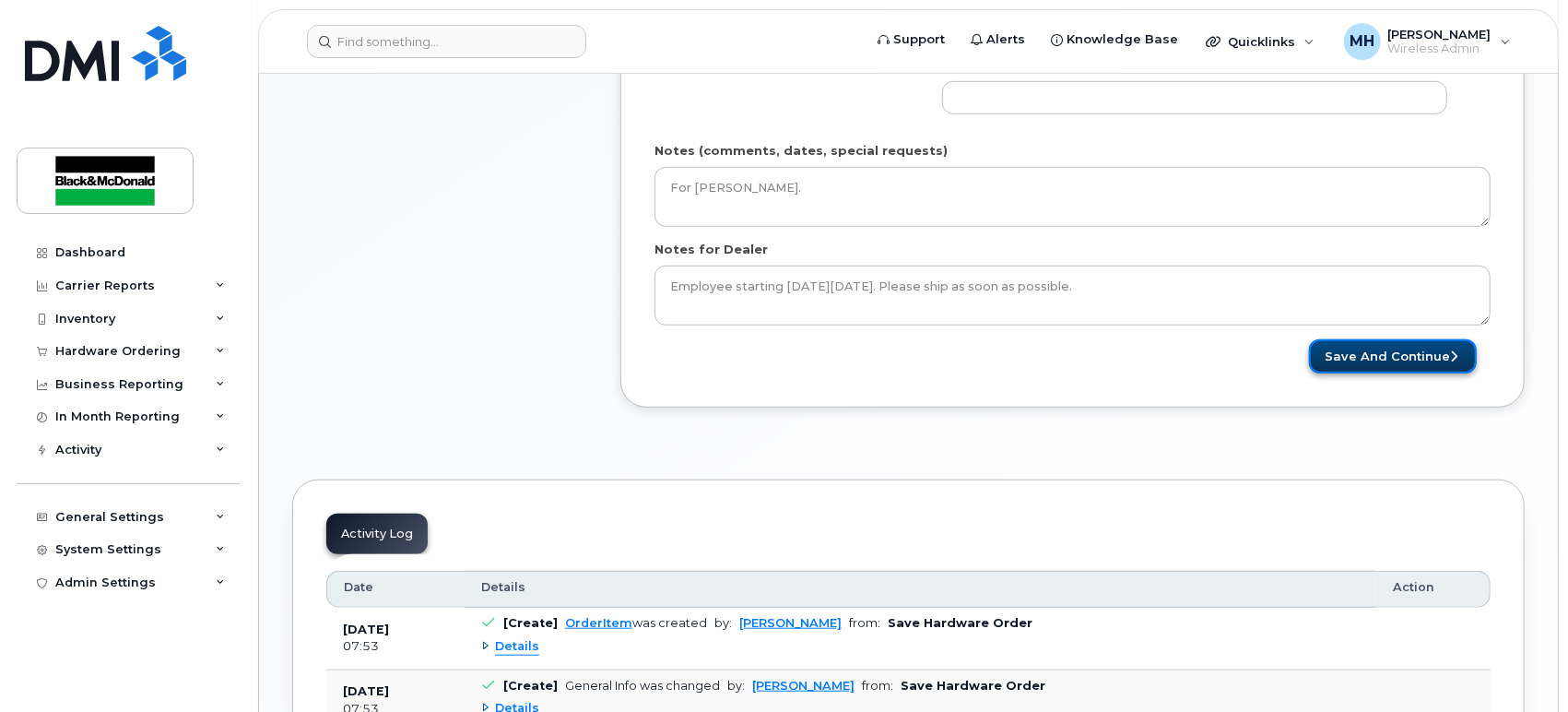
click at [1434, 360] on button "Save and Continue" at bounding box center [1393, 356] width 168 height 34
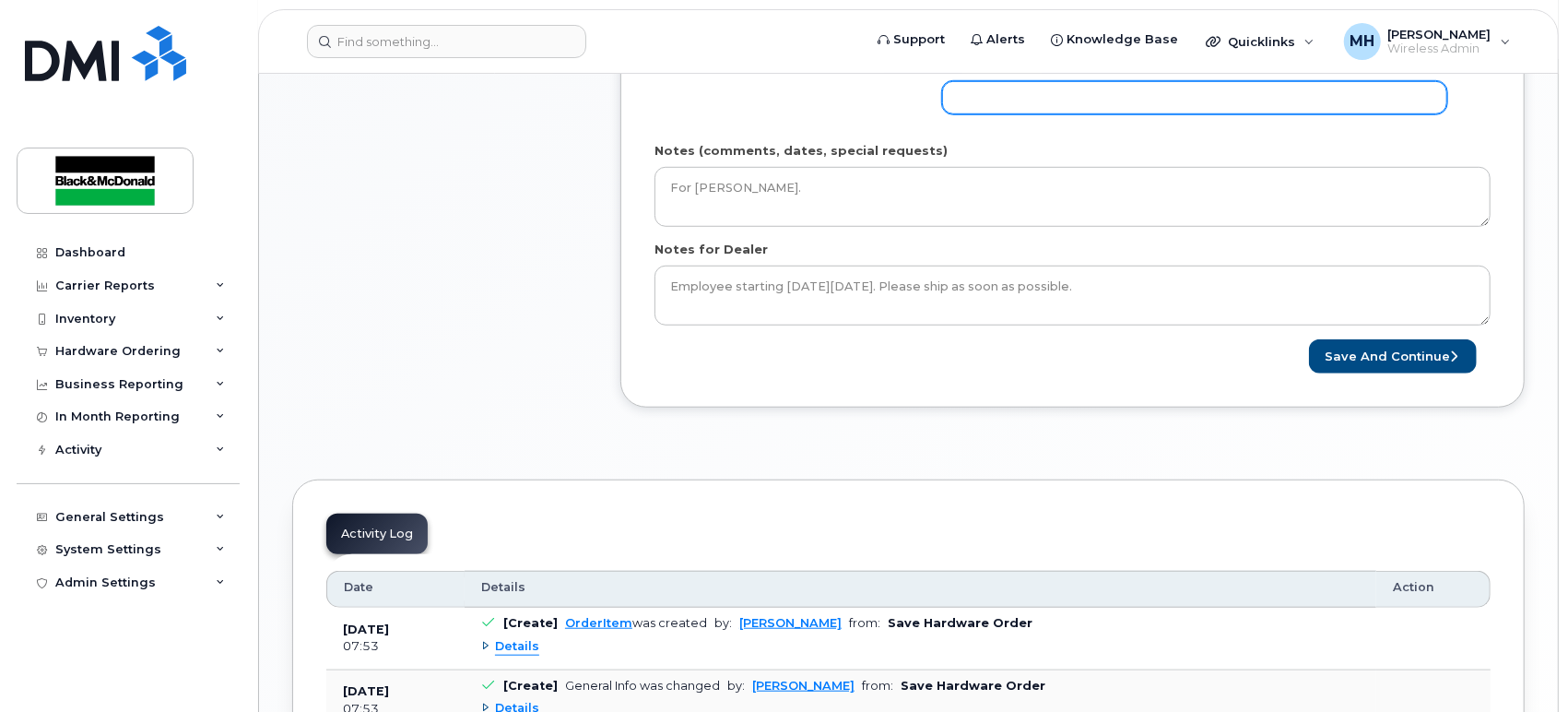
drag, startPoint x: 1005, startPoint y: 80, endPoint x: 1020, endPoint y: 105, distance: 29.2
click at [1005, 81] on input "Phone Number" at bounding box center [1194, 97] width 505 height 33
select select
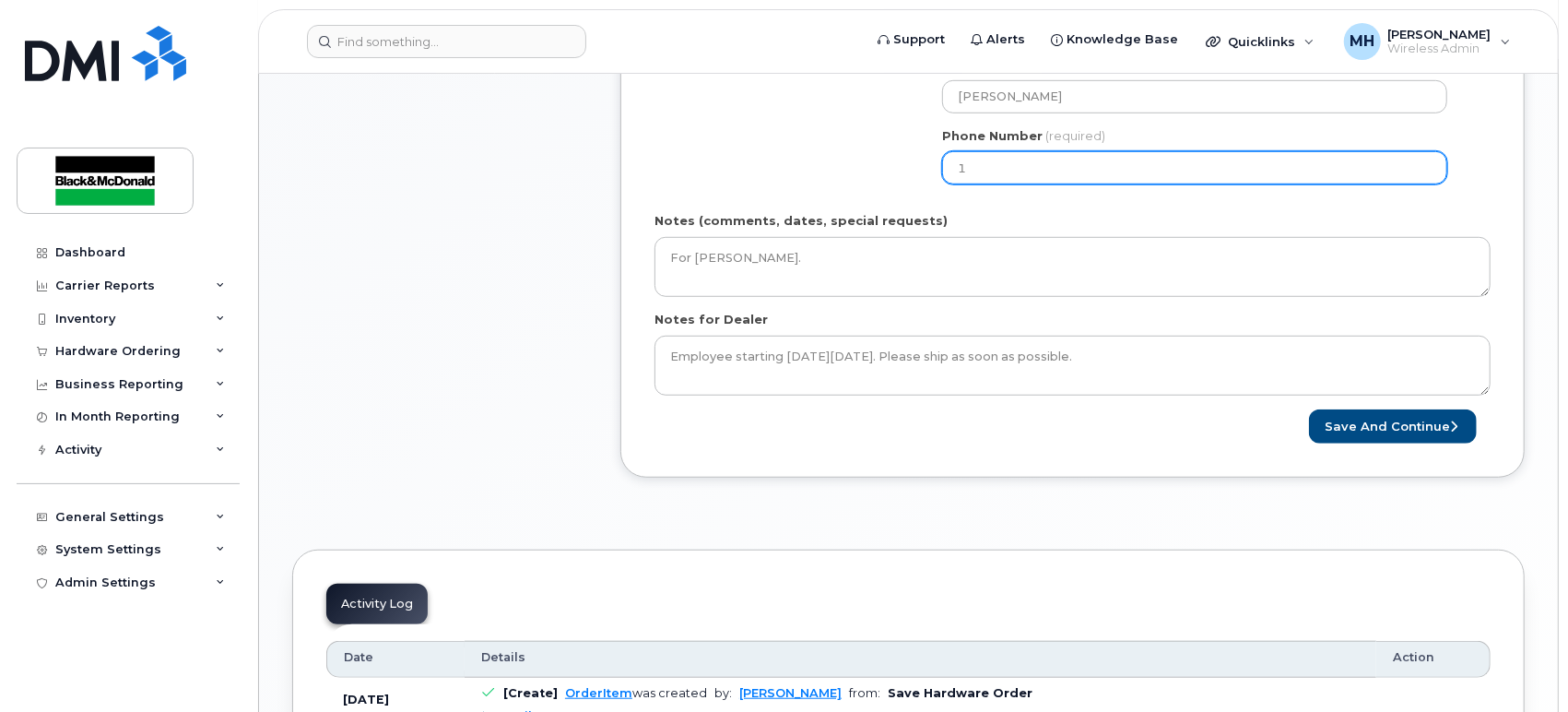
scroll to position [717, 0]
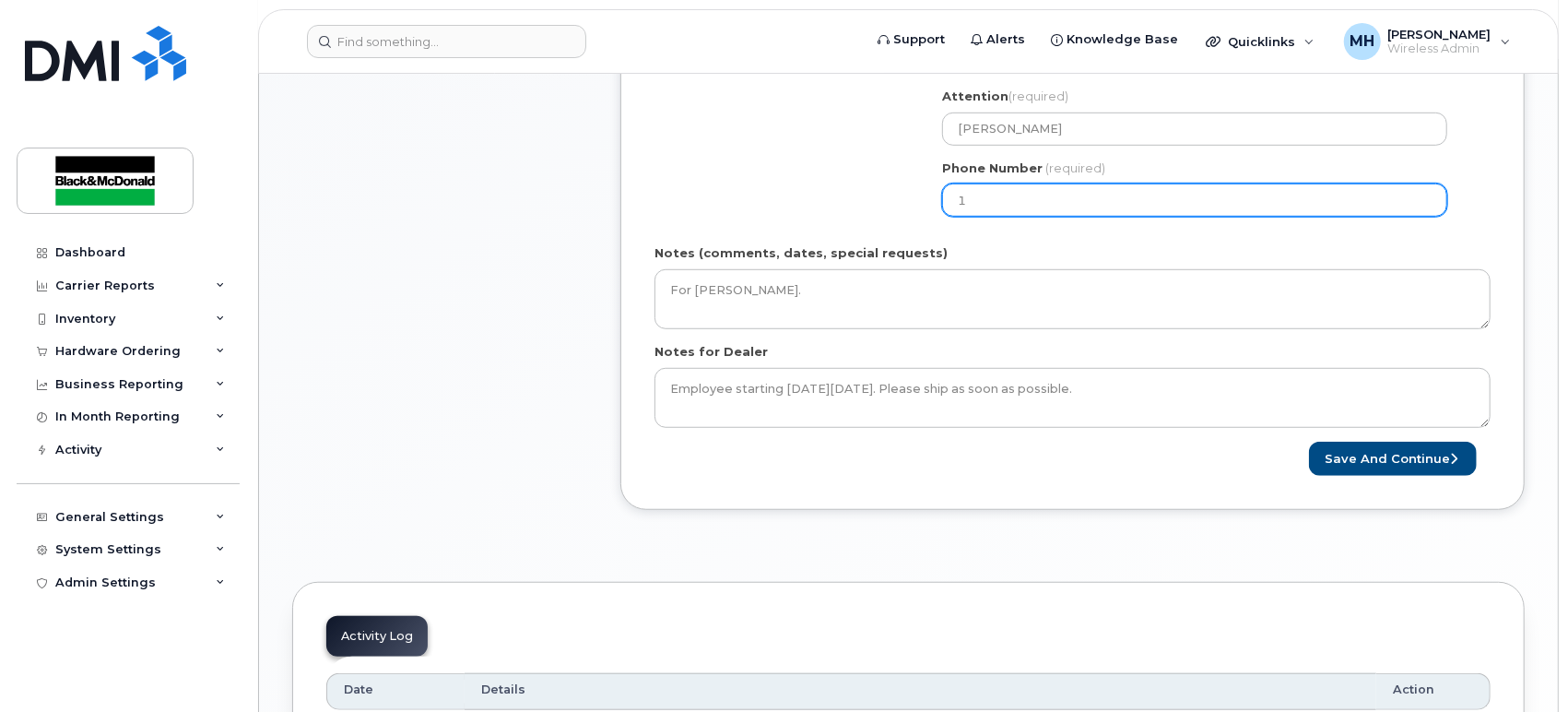
click at [1030, 188] on input "1" at bounding box center [1194, 200] width 505 height 33
type input "6139037762"
select select
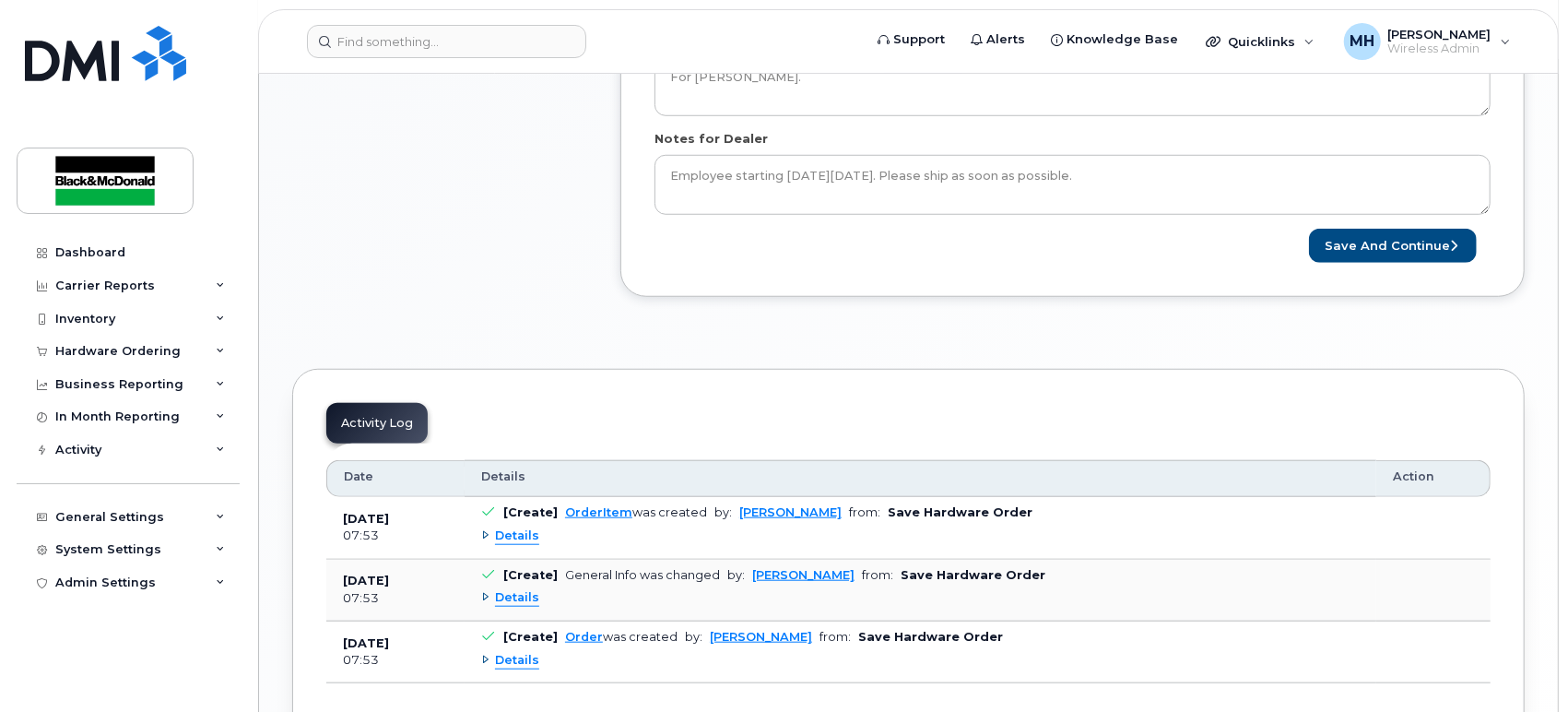
scroll to position [1055, 0]
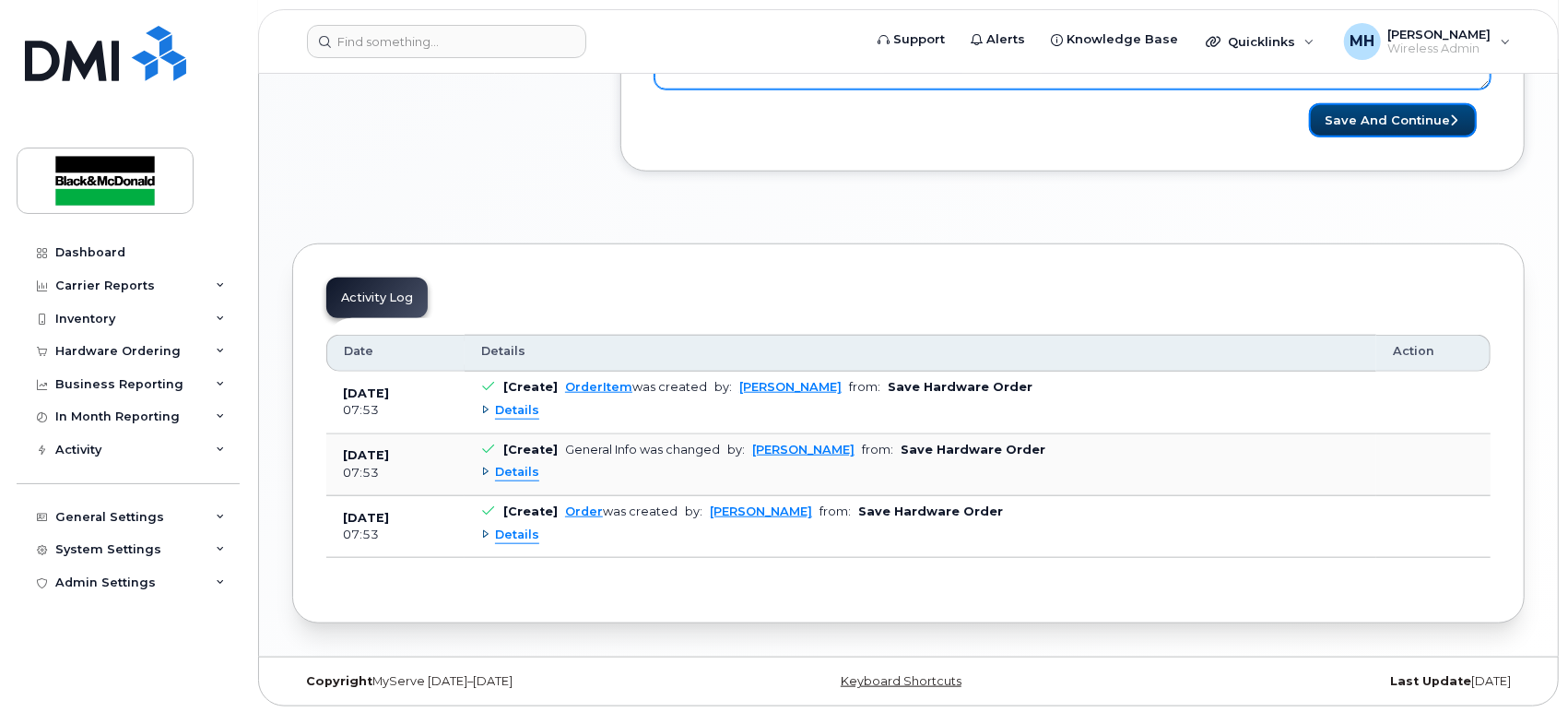
drag, startPoint x: 1435, startPoint y: 124, endPoint x: 1115, endPoint y: 75, distance: 323.7
click at [1435, 124] on button "Save and Continue" at bounding box center [1393, 120] width 168 height 34
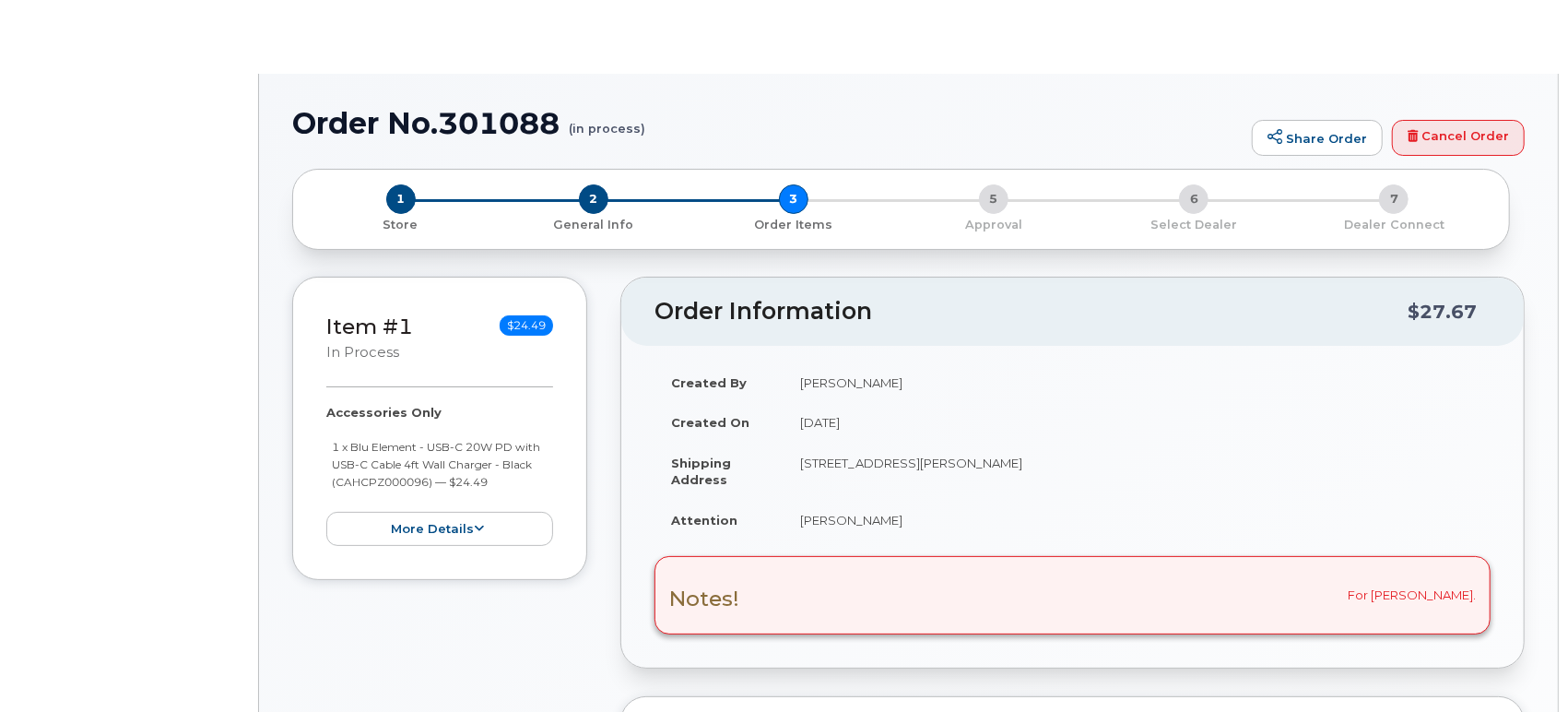
radio input "true"
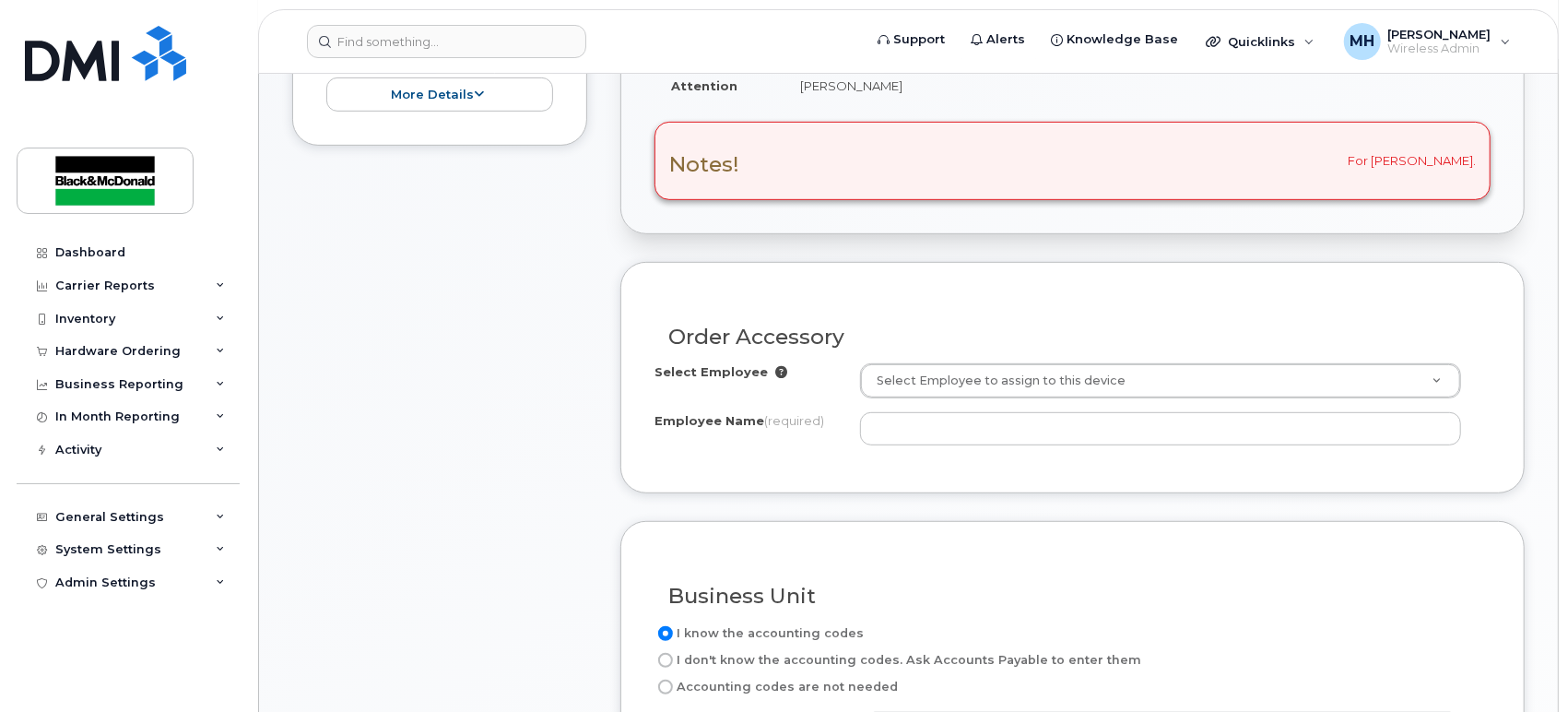
scroll to position [511, 0]
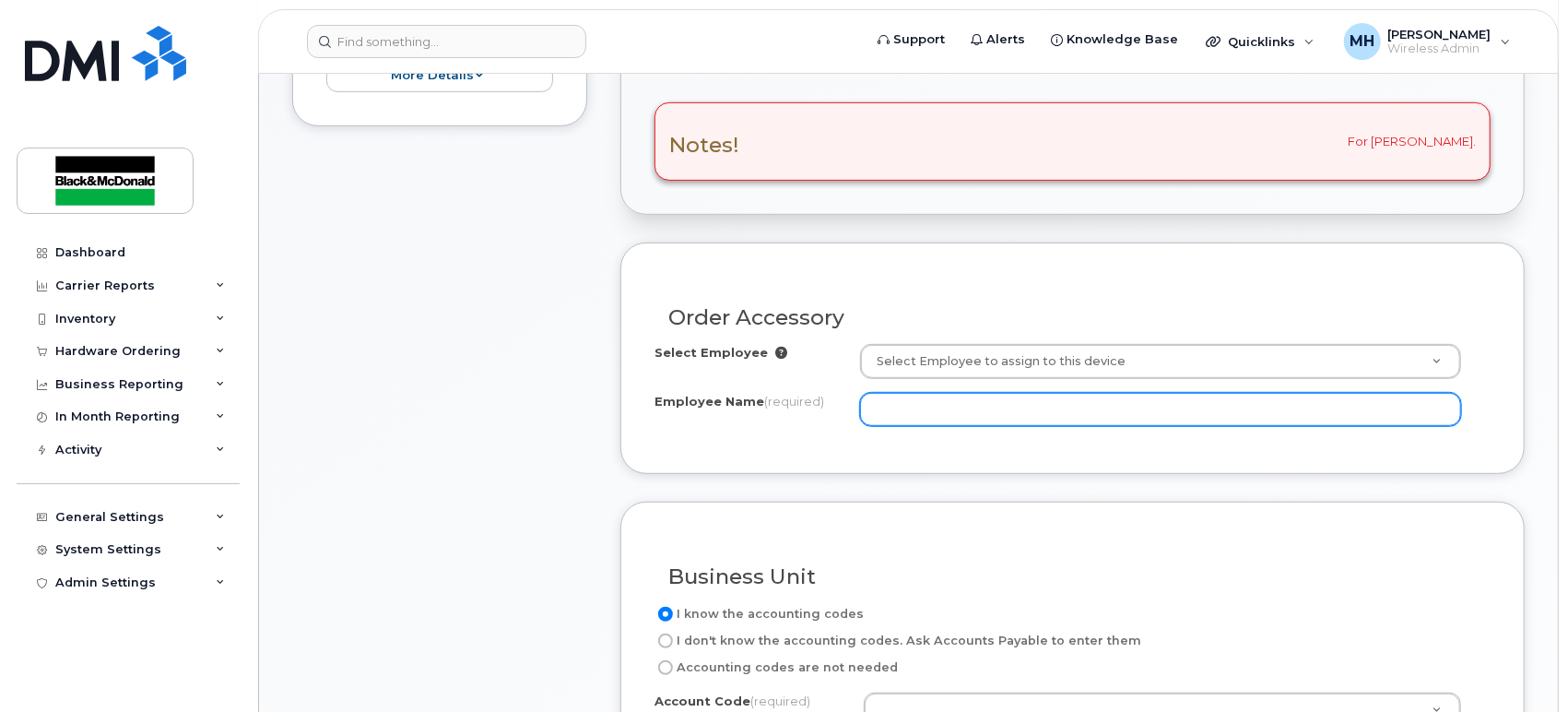
click at [931, 396] on input "Employee Name (required)" at bounding box center [1160, 409] width 601 height 33
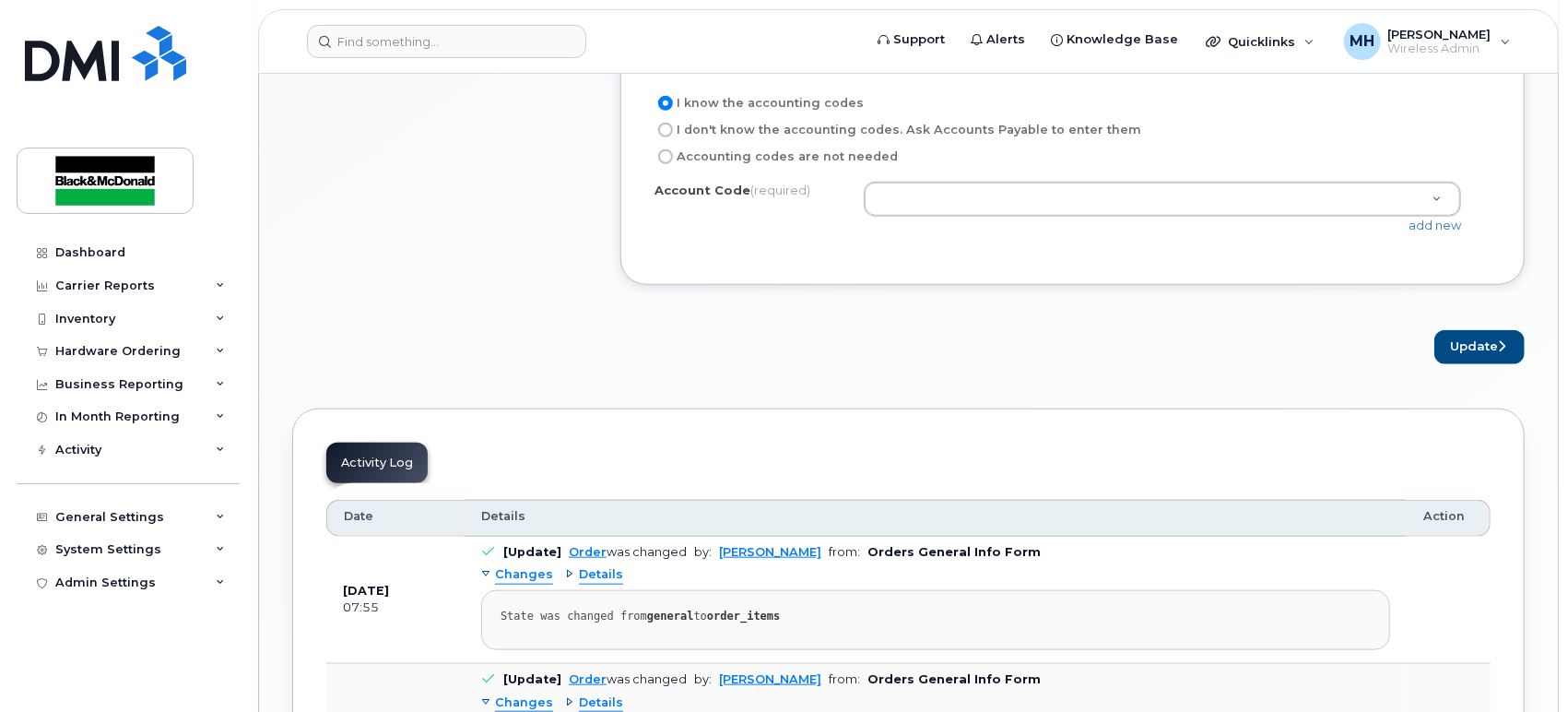
scroll to position [1025, 0]
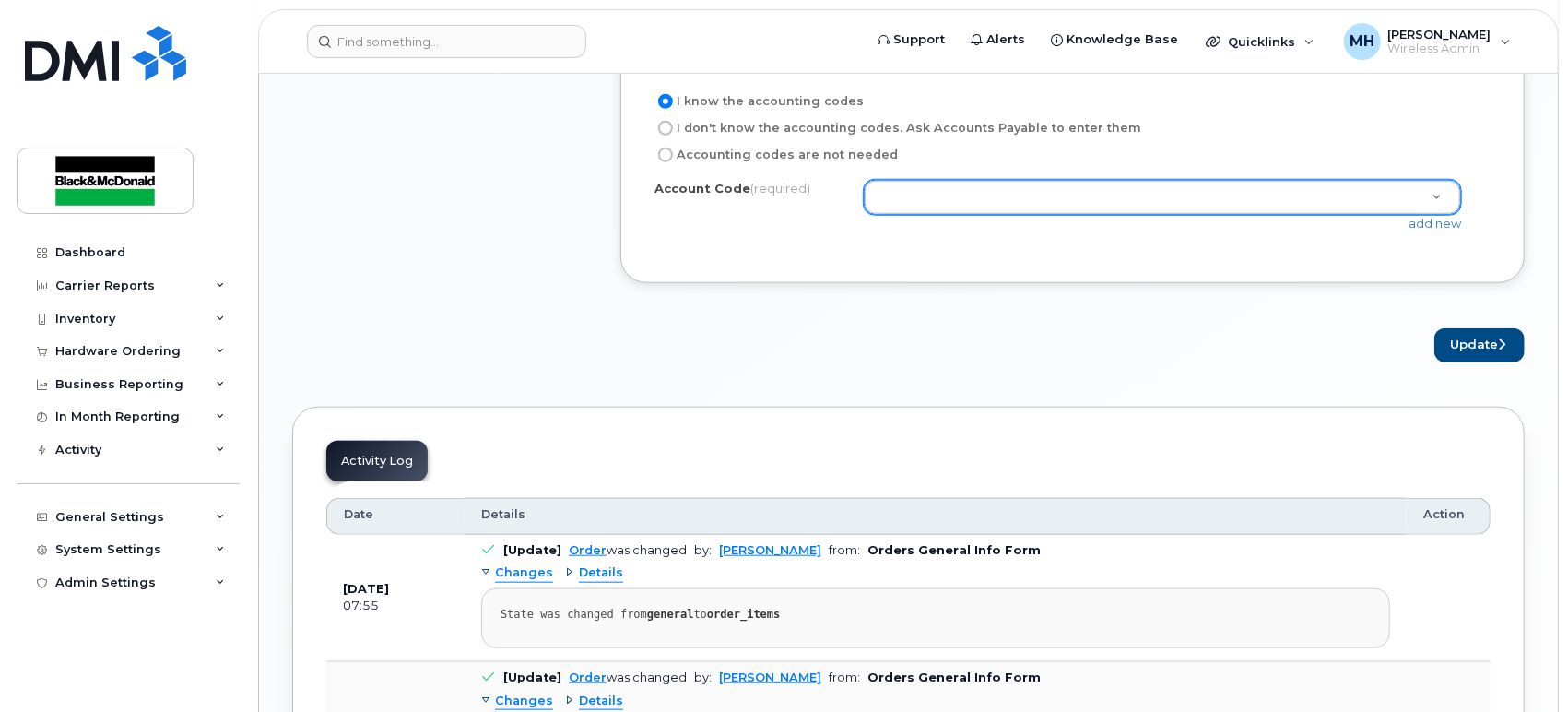
type input "[PERSON_NAME]"
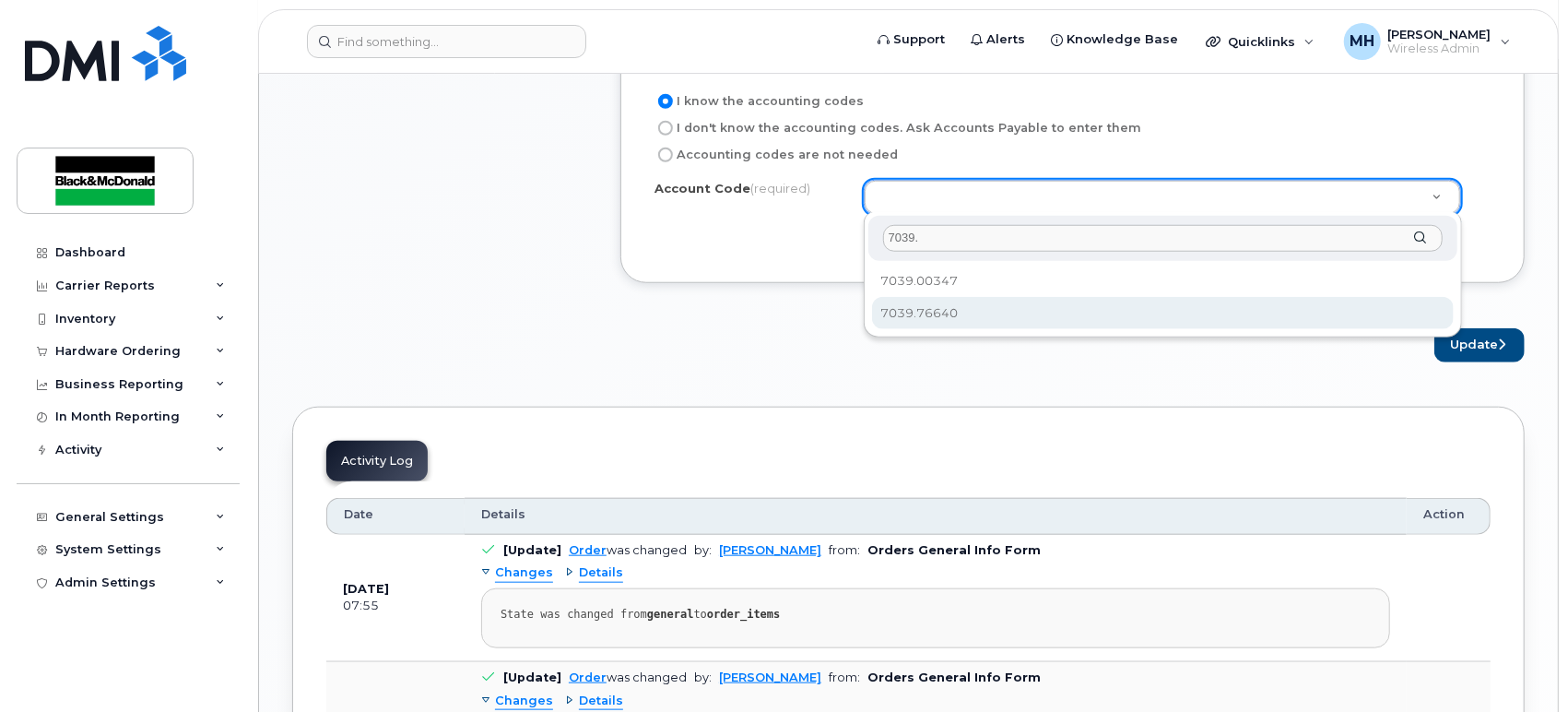
type input "7039."
select select "7039.76640"
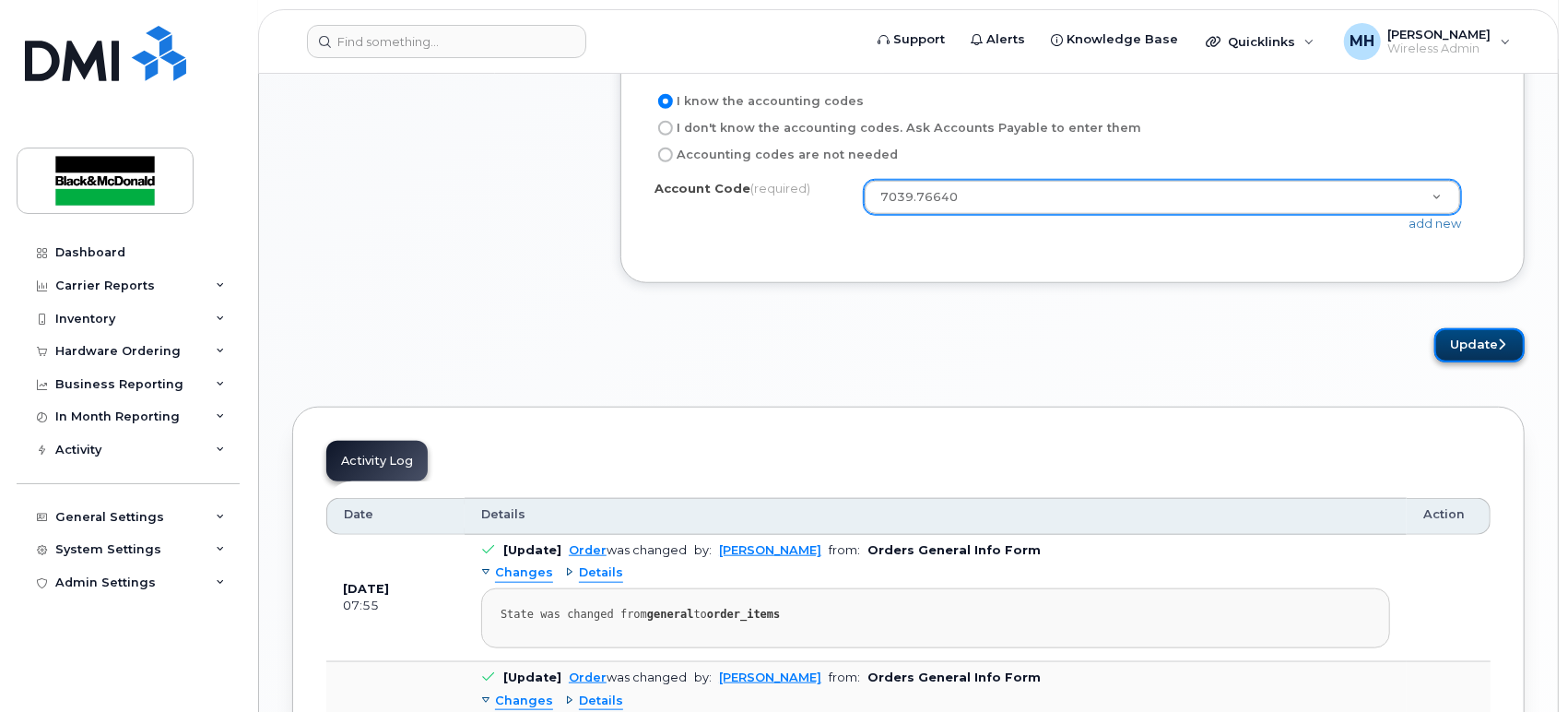
click at [1501, 346] on icon "submit" at bounding box center [1502, 344] width 8 height 12
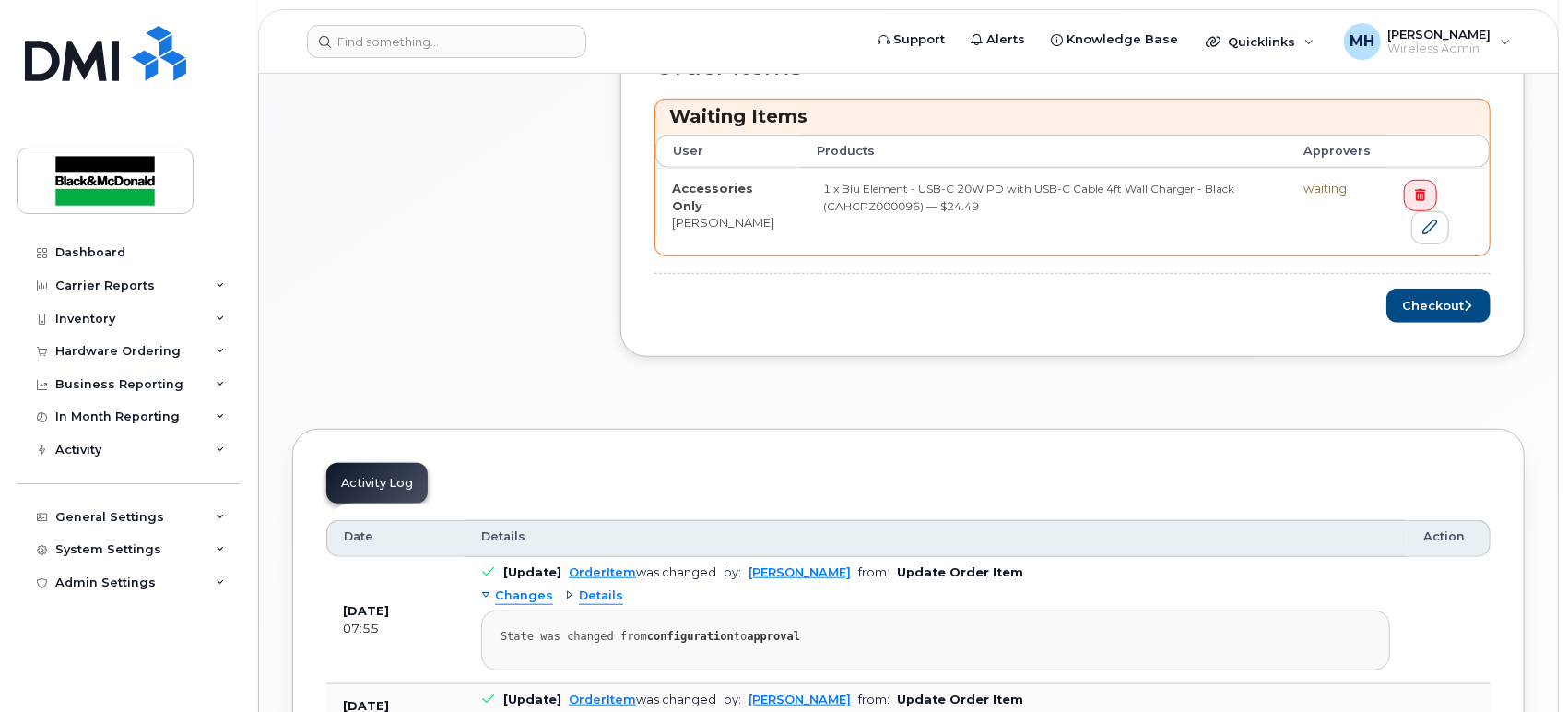
scroll to position [686, 0]
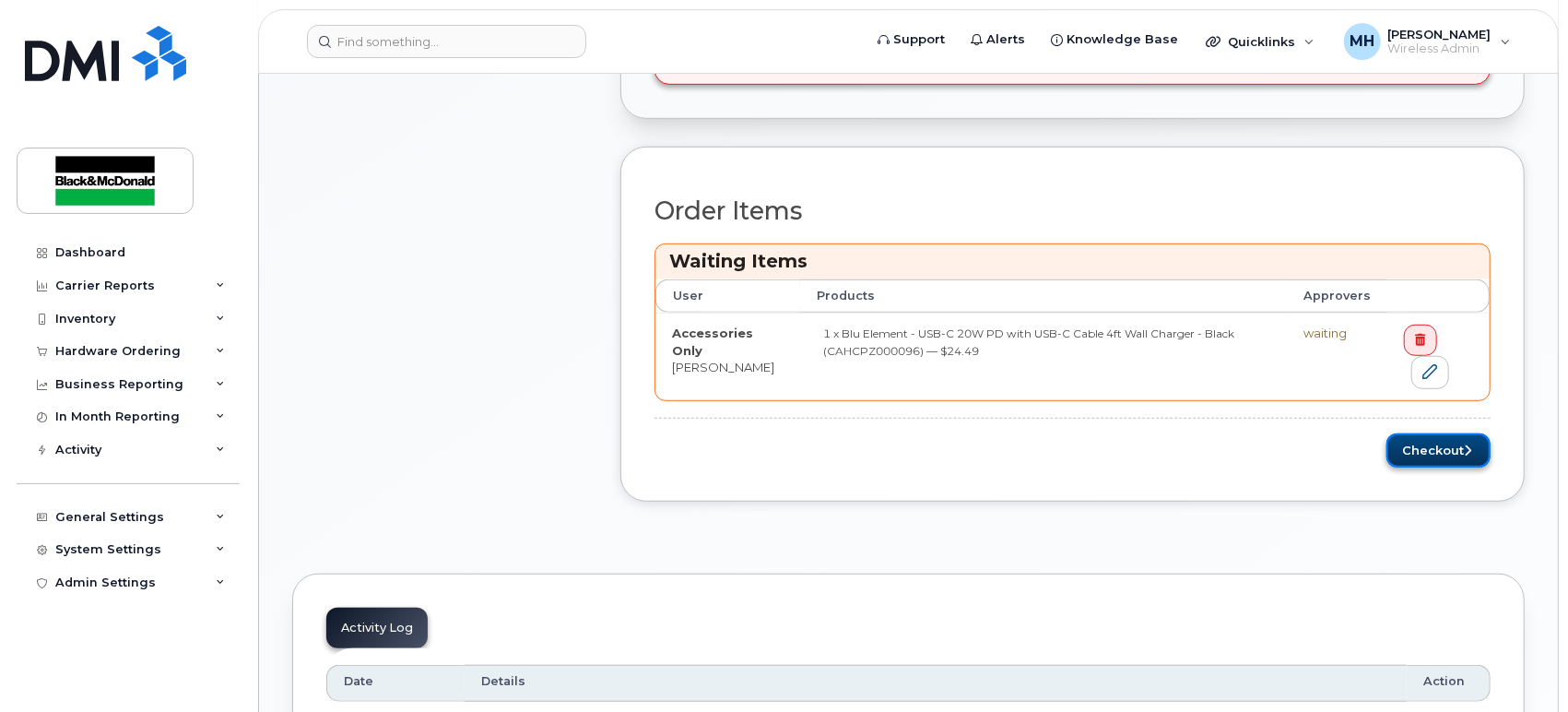
click at [1439, 456] on button "Checkout" at bounding box center [1438, 450] width 104 height 34
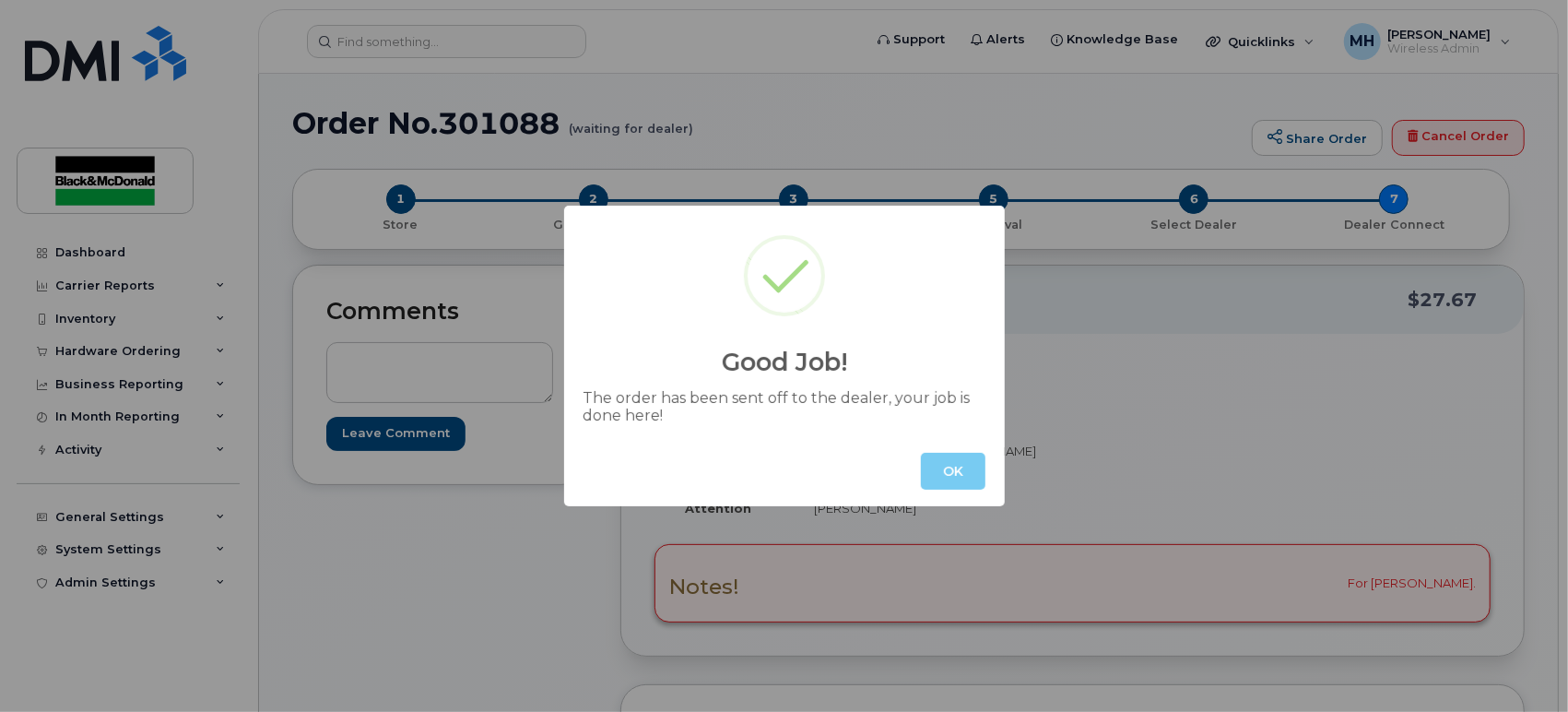
click at [951, 468] on button "OK" at bounding box center [954, 471] width 65 height 37
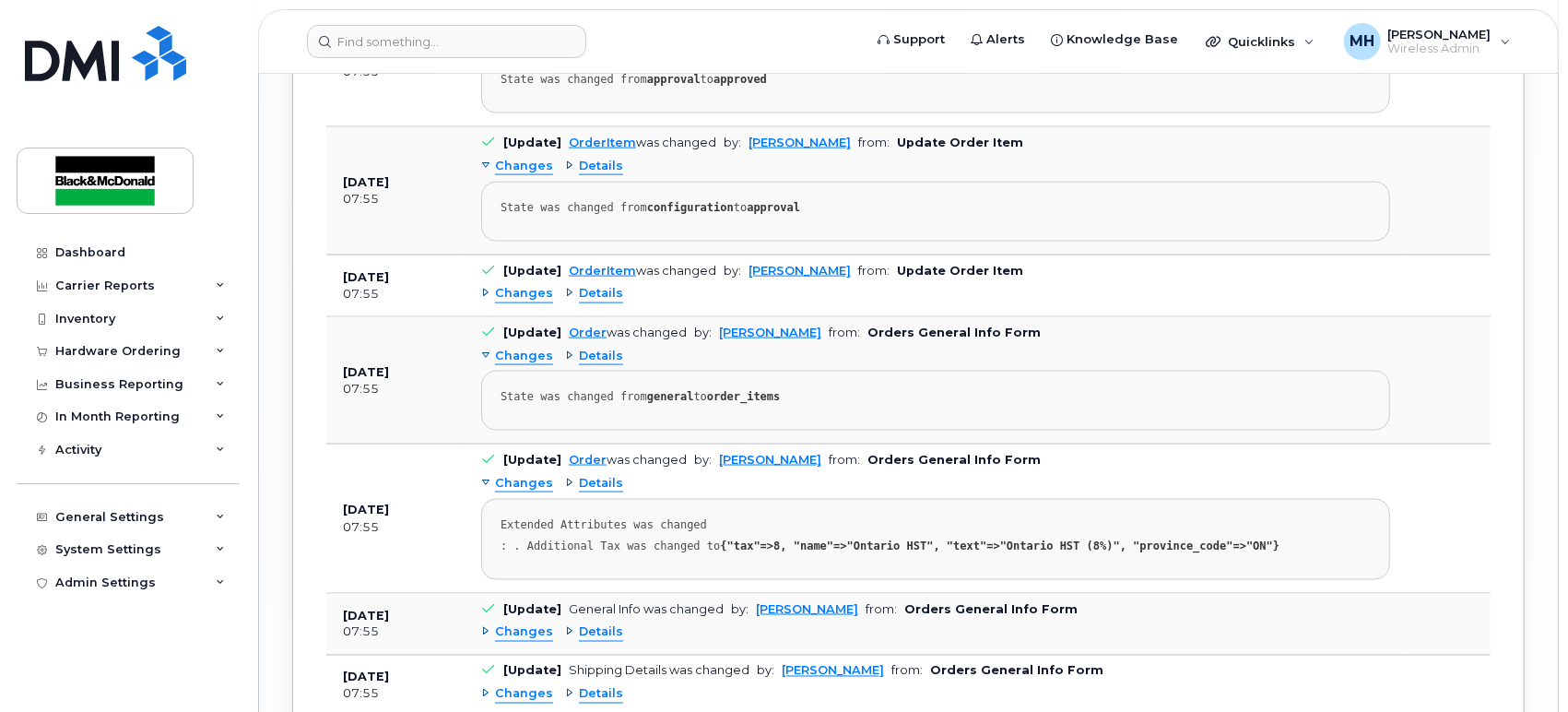
scroll to position [1947, 0]
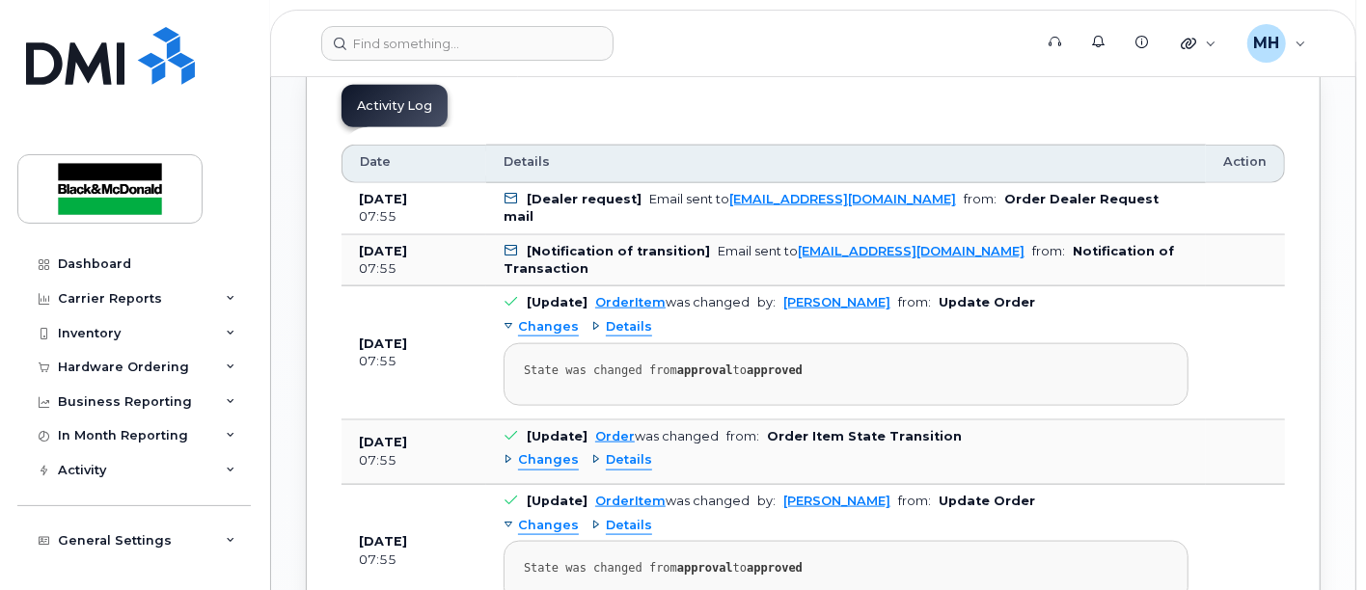
scroll to position [1607, 0]
